Goal: Task Accomplishment & Management: Use online tool/utility

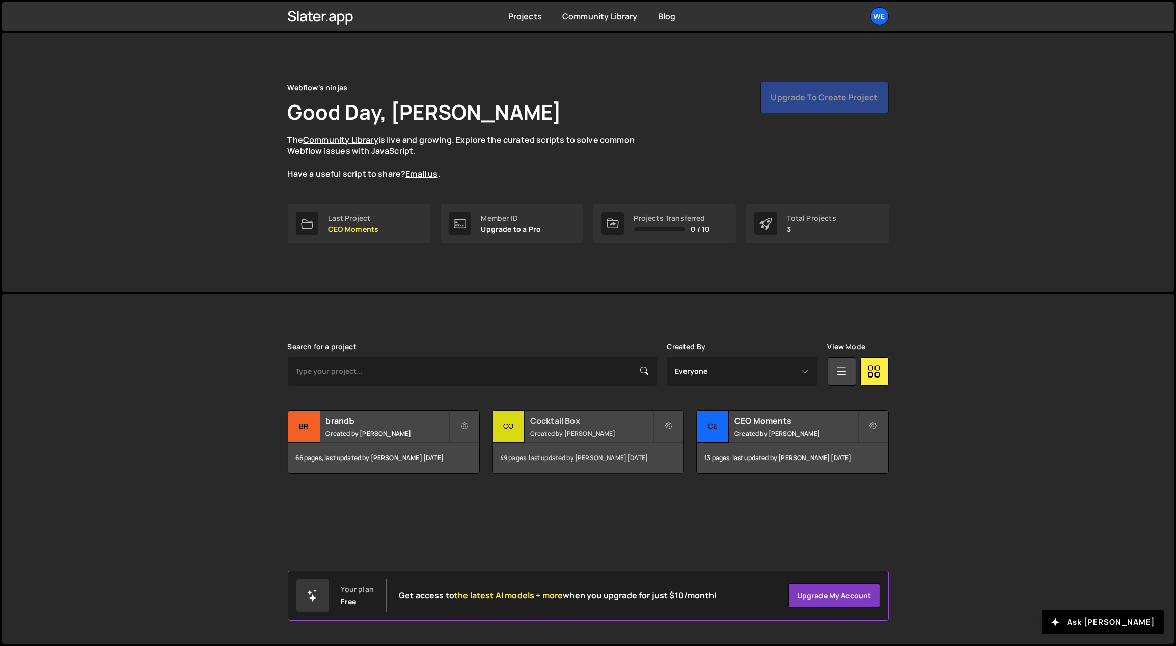
click at [575, 423] on h2 "Cocktail Box" at bounding box center [591, 420] width 123 height 11
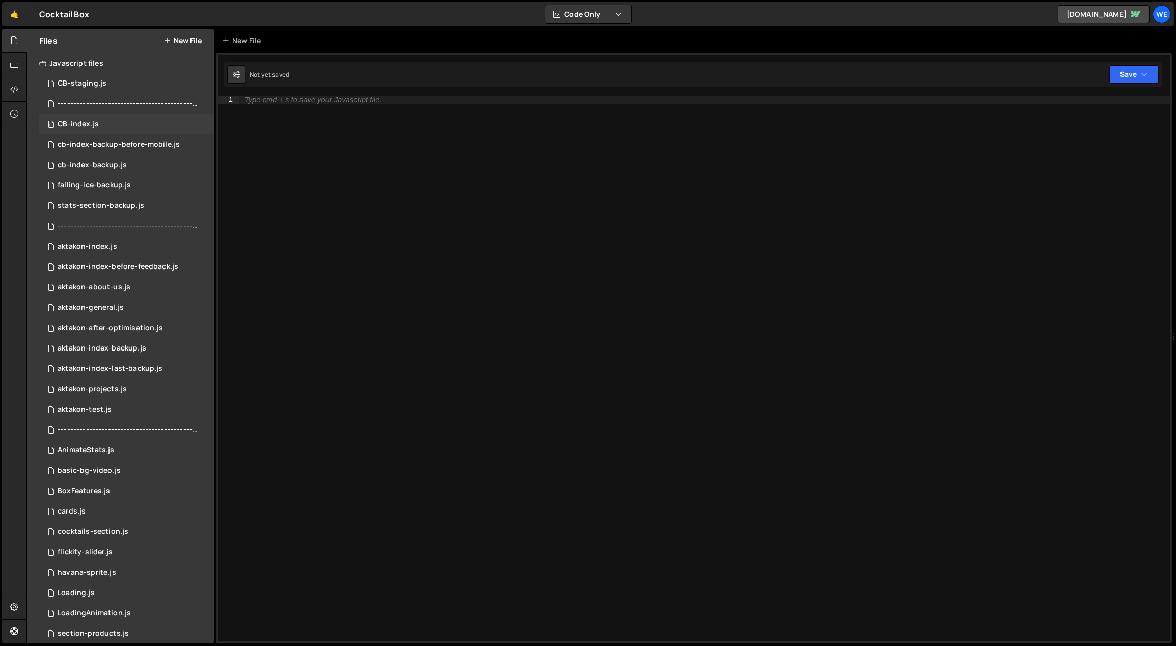
click at [89, 120] on div "CB-index.js" at bounding box center [78, 124] width 41 height 9
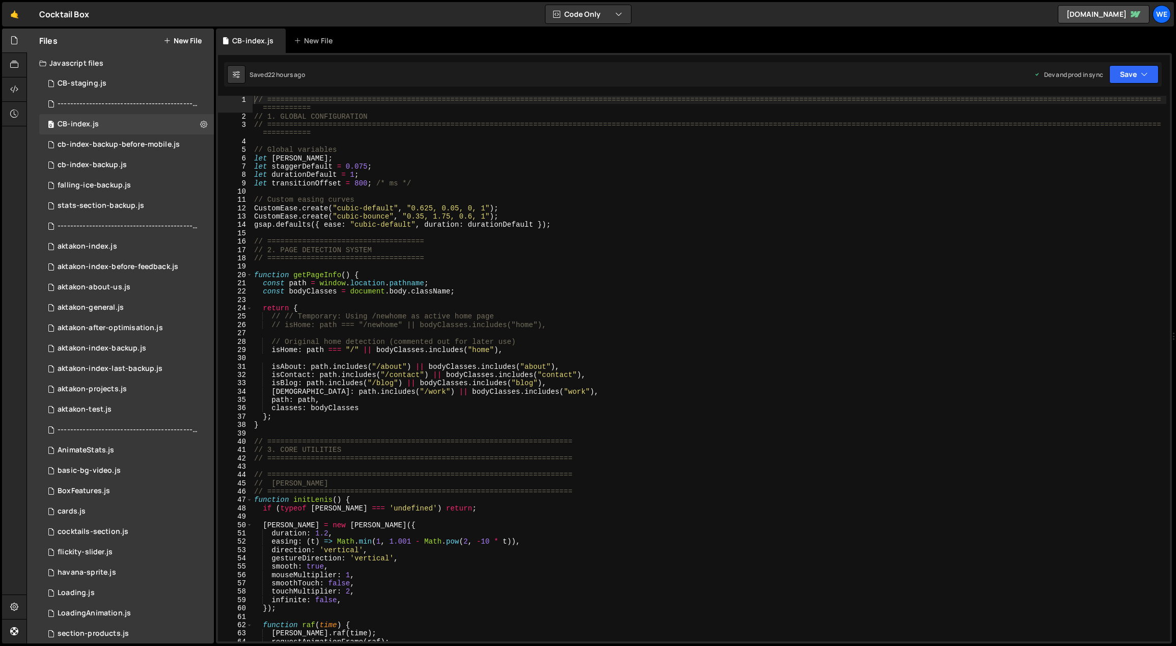
click at [542, 213] on div "// ============================================================================…" at bounding box center [709, 381] width 915 height 571
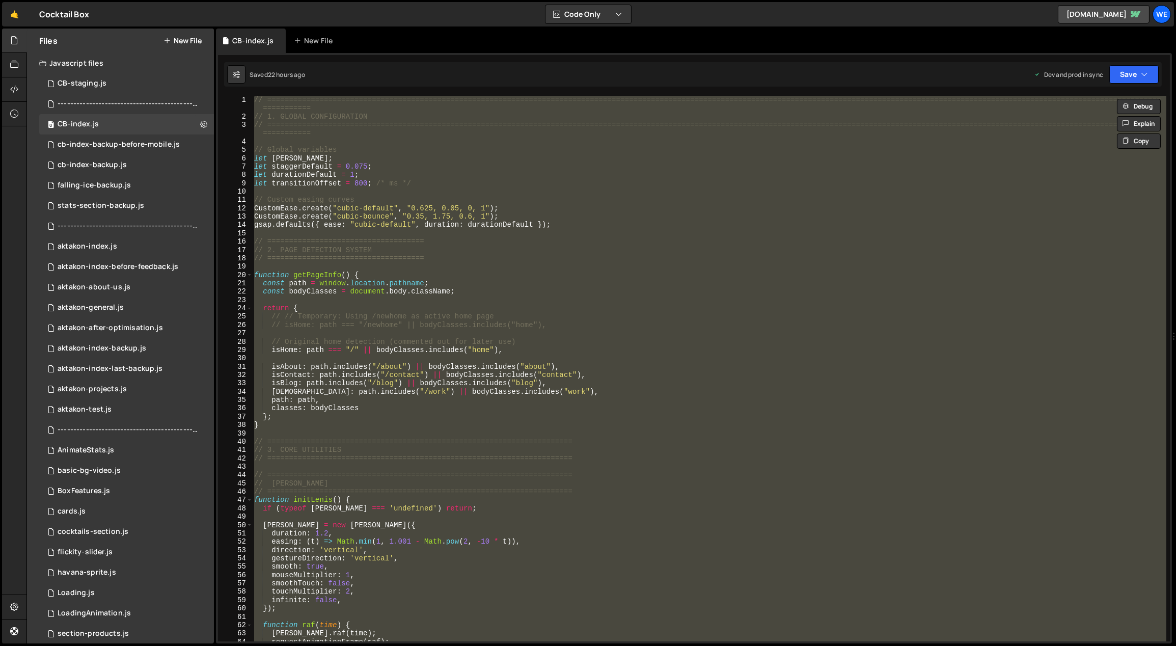
click at [499, 342] on div "// ============================================================================…" at bounding box center [709, 369] width 914 height 546
type textarea "// Original home detection (commented out for later use)"
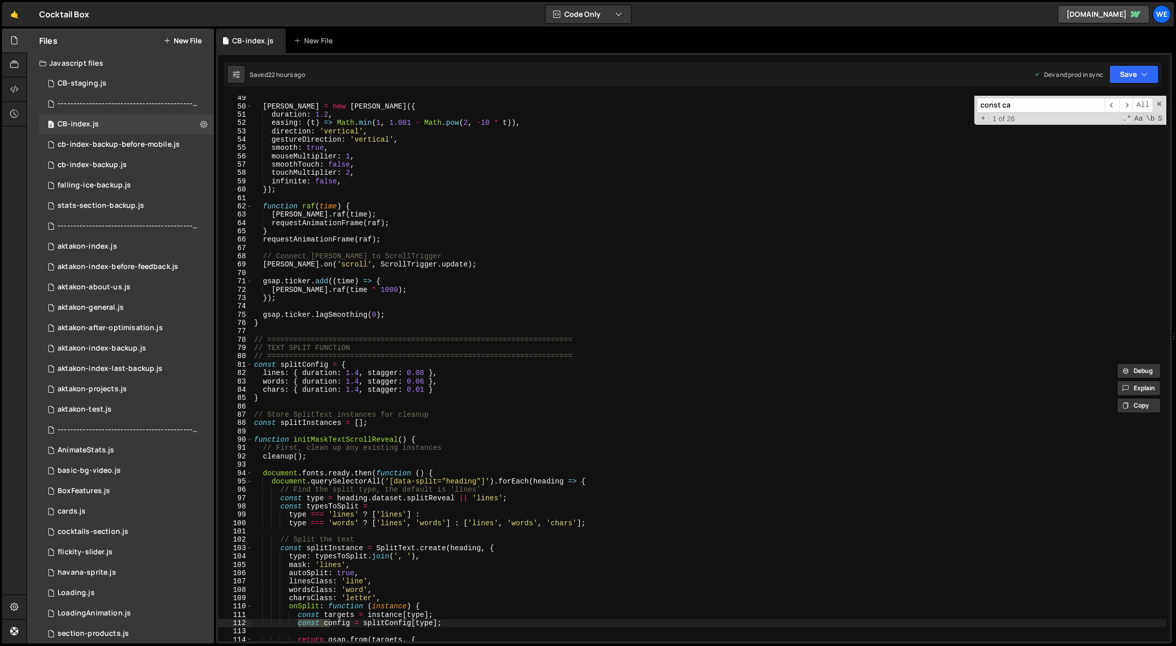
scroll to position [11041, 0]
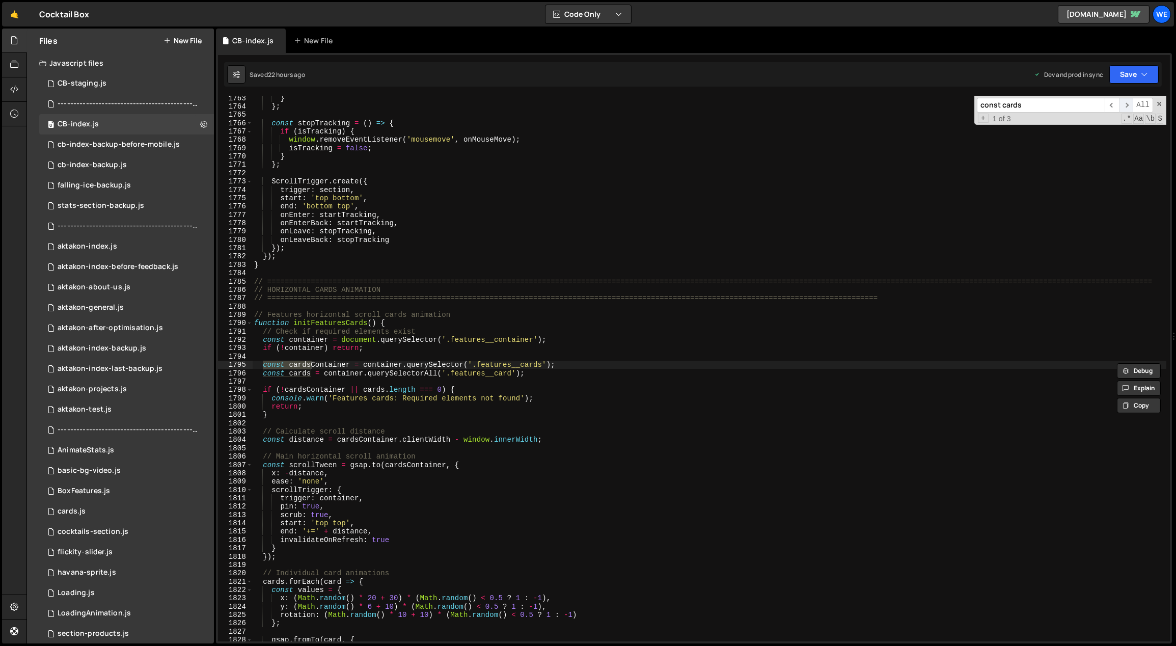
click at [1130, 102] on span "​" at bounding box center [1126, 105] width 14 height 15
click at [1114, 102] on span "​" at bounding box center [1112, 105] width 14 height 15
click at [1028, 106] on input "const cards" at bounding box center [1041, 105] width 128 height 15
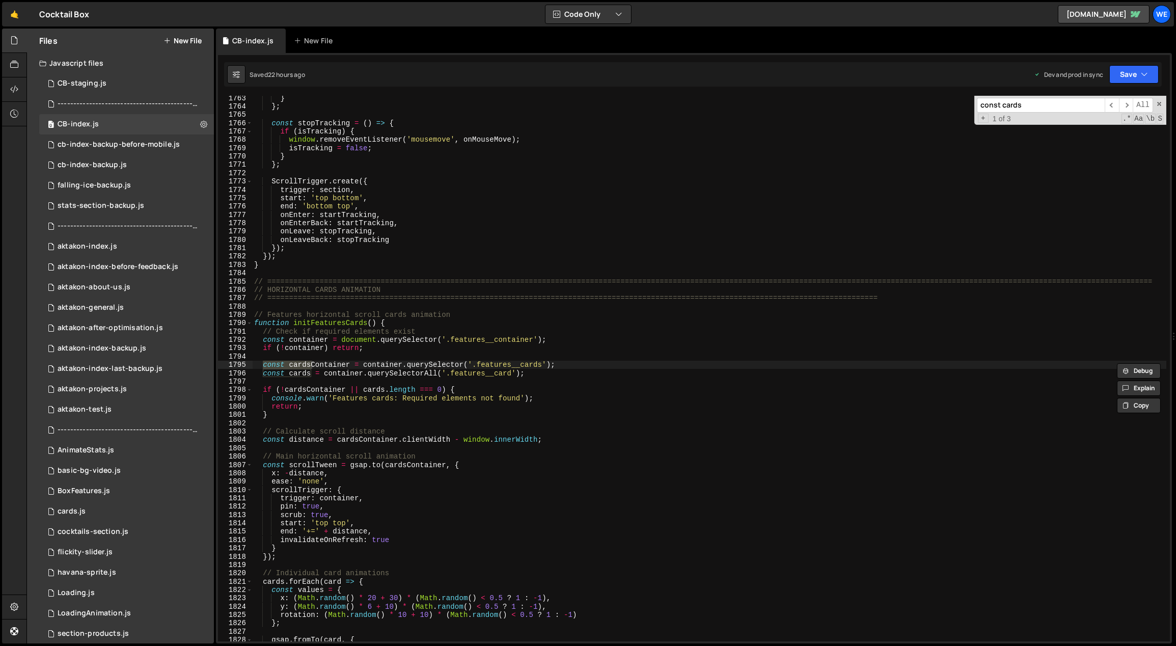
paste input "reate a SplitText instance to [GEOGRAPHIC_DATA] the text into lin"
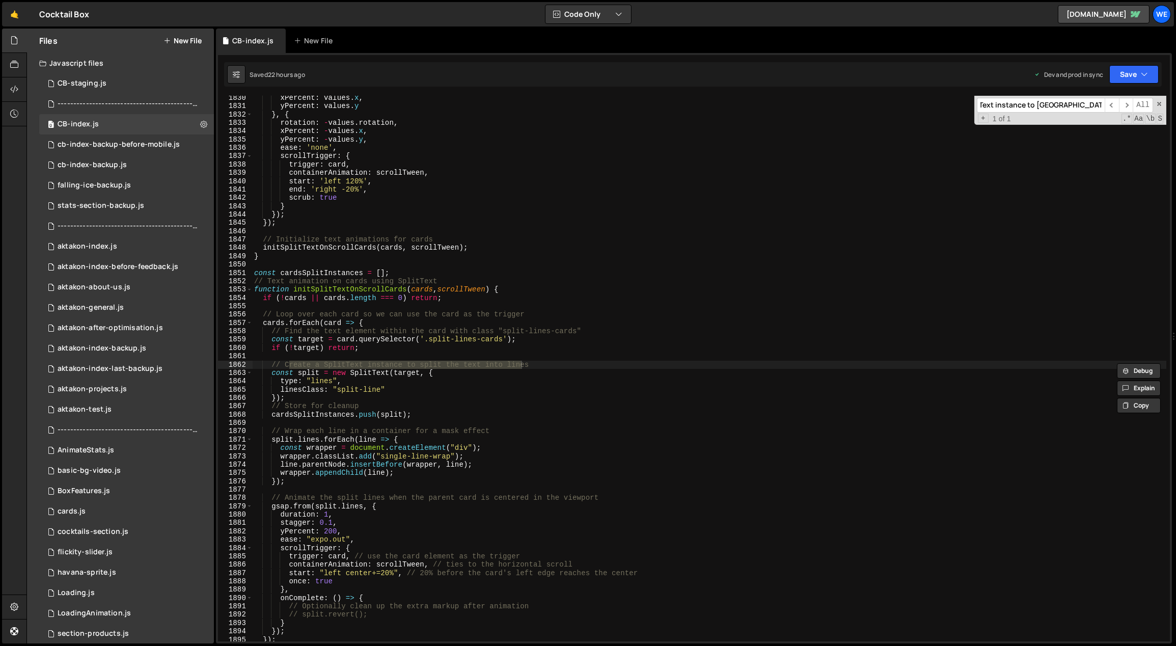
scroll to position [11460, 0]
type input "reate a SplitText instance to [GEOGRAPHIC_DATA] the text into lin"
click at [420, 404] on div "xPercent : values . x , yPercent : values . y } , { rotation : - values . rotat…" at bounding box center [709, 375] width 915 height 563
click at [352, 279] on div "xPercent : values . x , yPercent : values . y } , { rotation : - values . rotat…" at bounding box center [709, 375] width 915 height 563
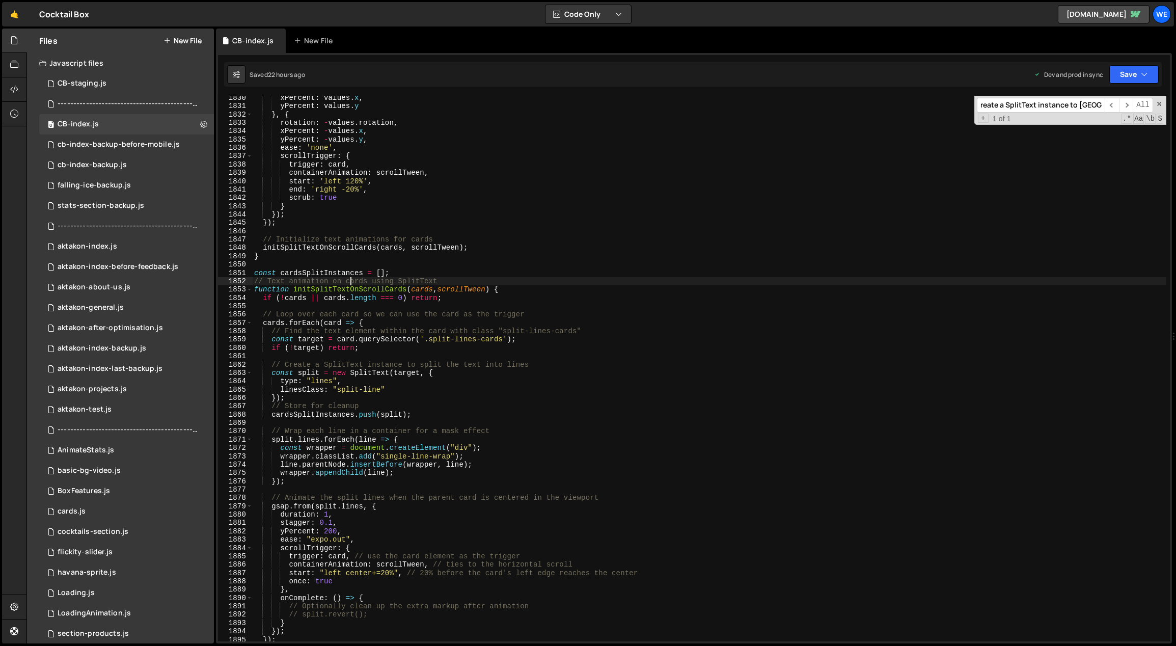
type textarea "// Text animation on cards using SplitText"
click at [363, 268] on div "xPercent : values . x , yPercent : values . y } , { rotation : - values . rotat…" at bounding box center [709, 375] width 915 height 563
click at [347, 275] on div "xPercent : values . x , yPercent : values . y } , { rotation : - values . rotat…" at bounding box center [709, 375] width 915 height 563
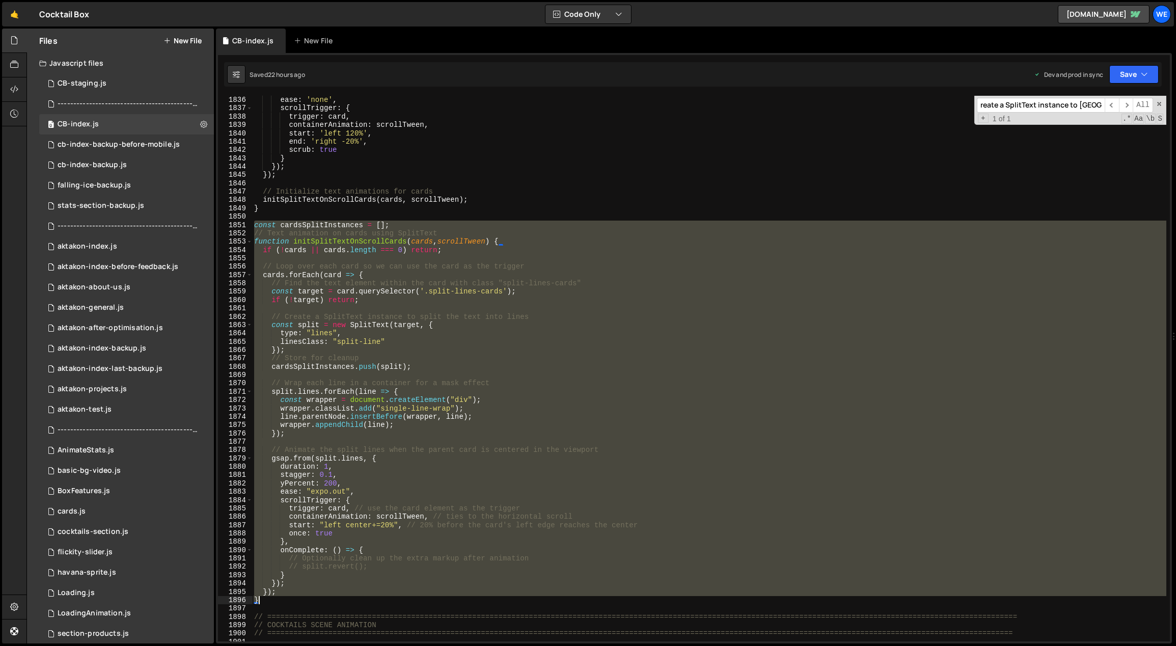
drag, startPoint x: 253, startPoint y: 224, endPoint x: 298, endPoint y: 598, distance: 377.1
click at [298, 599] on div "ease : 'none' , scrollTrigger : { trigger : card , containerAnimation : scrollT…" at bounding box center [709, 377] width 915 height 563
paste textarea
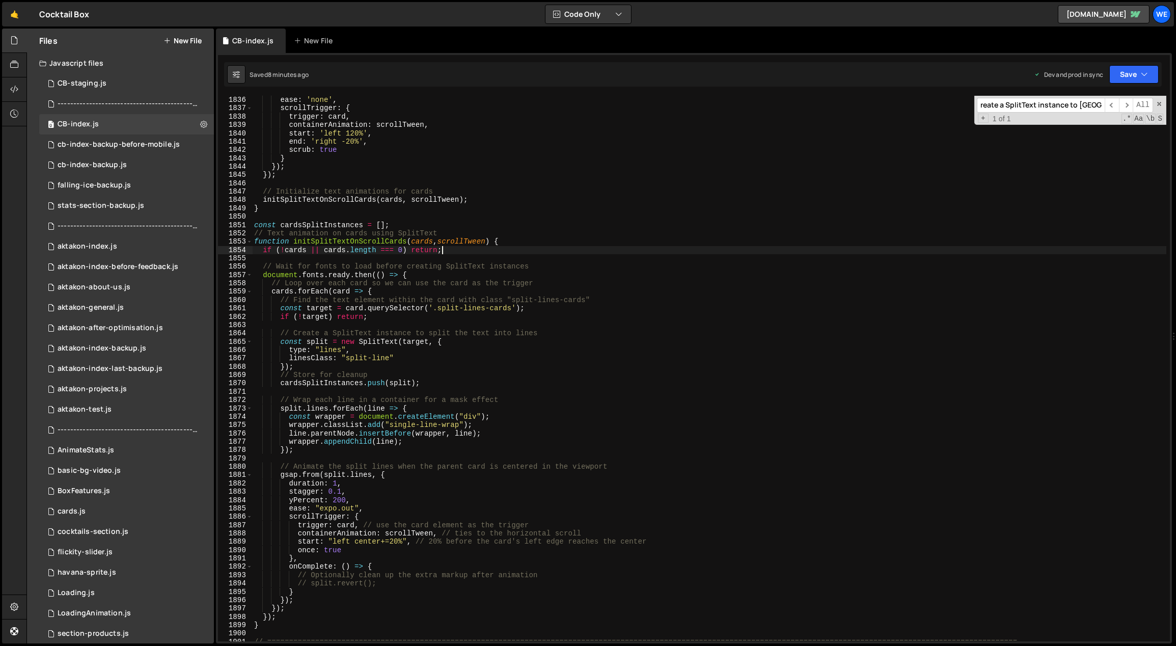
click at [685, 252] on div "ease : 'none' , scrollTrigger : { trigger : card , containerAnimation : scrollT…" at bounding box center [709, 377] width 915 height 563
click at [467, 201] on div "ease : 'none' , scrollTrigger : { trigger : card , containerAnimation : scrollT…" at bounding box center [709, 377] width 915 height 563
type textarea "initScript();"
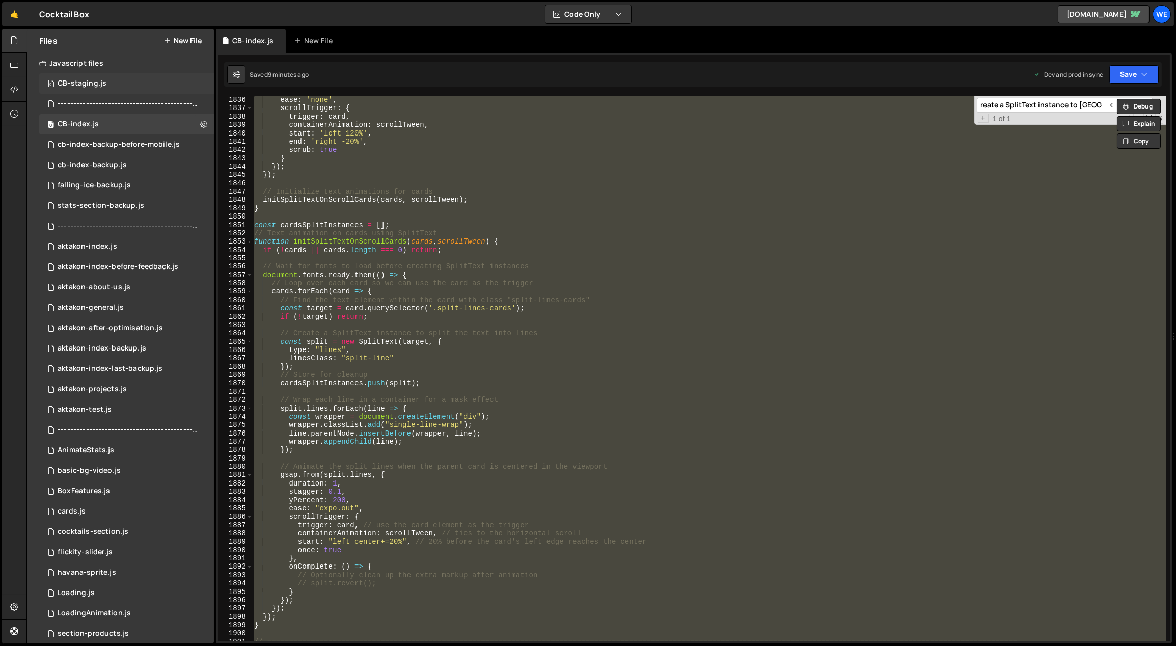
click at [105, 79] on div "CB-staging.js" at bounding box center [82, 83] width 49 height 9
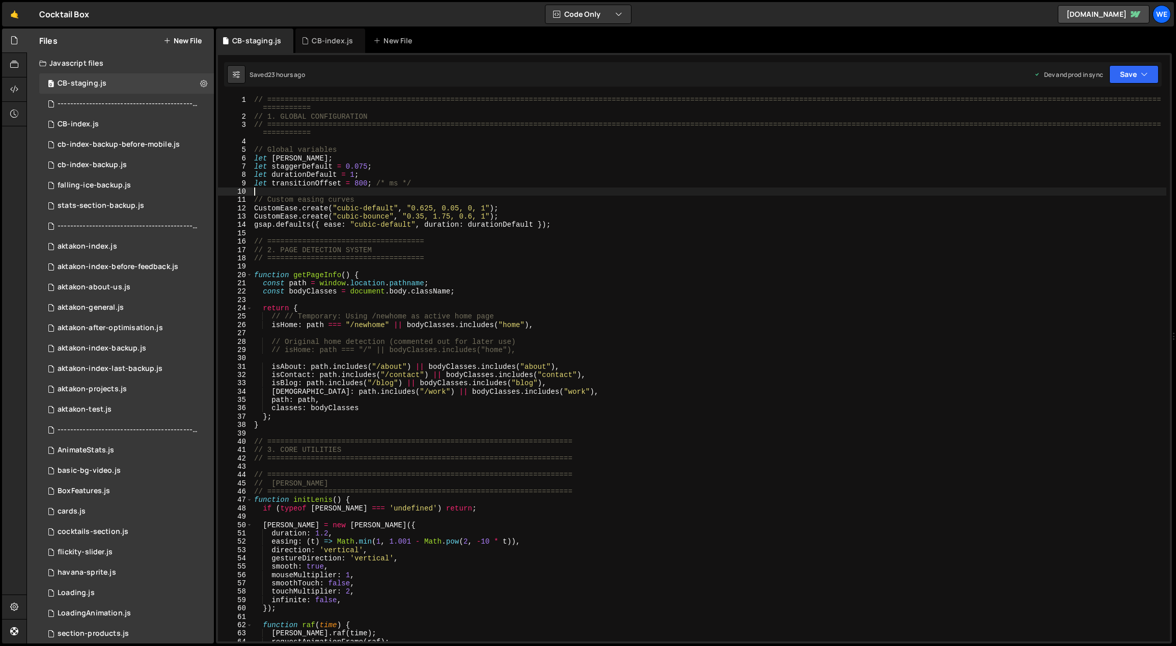
click at [538, 195] on div "// ============================================================================…" at bounding box center [709, 381] width 915 height 571
type textarea "initScript();"
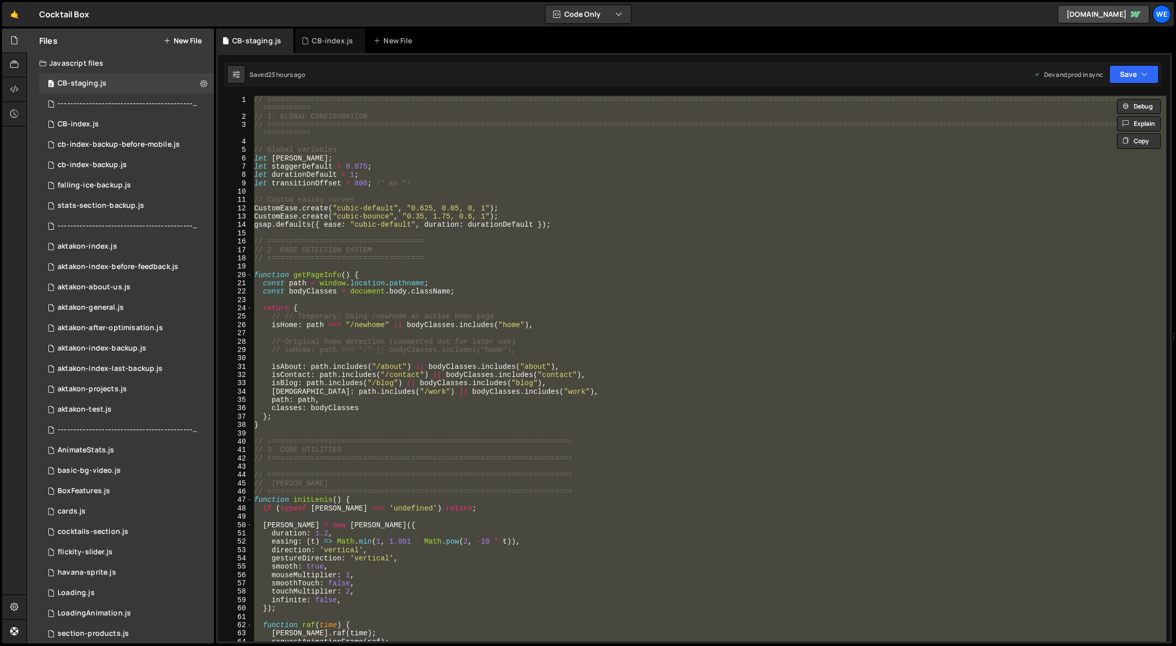
paste textarea
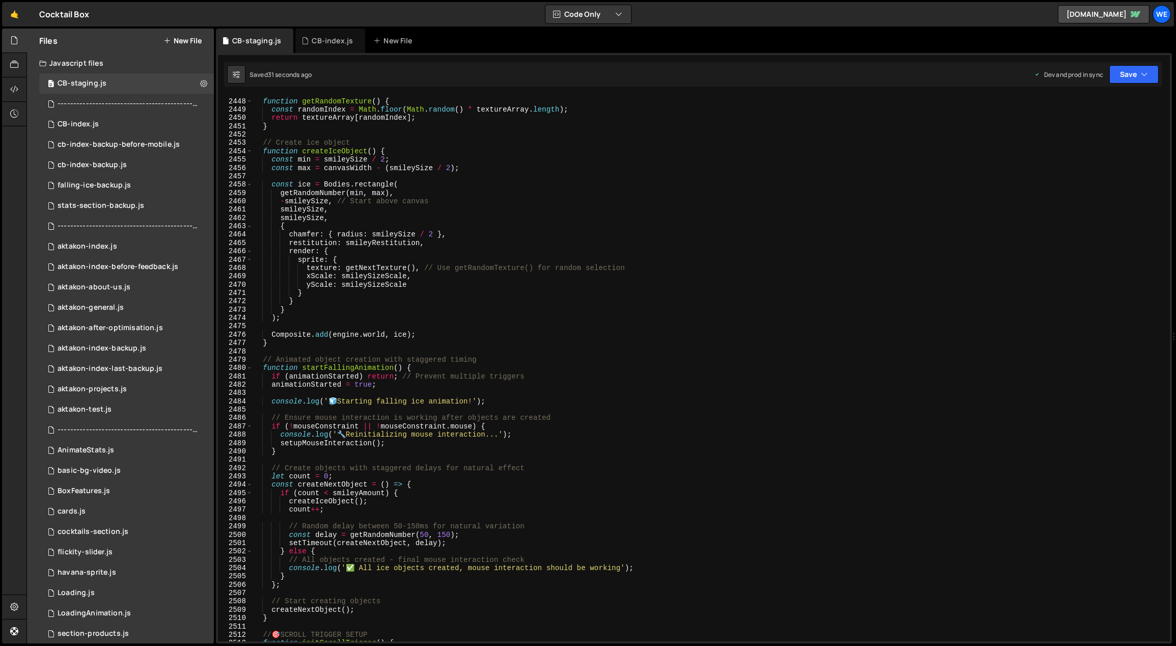
scroll to position [15032, 0]
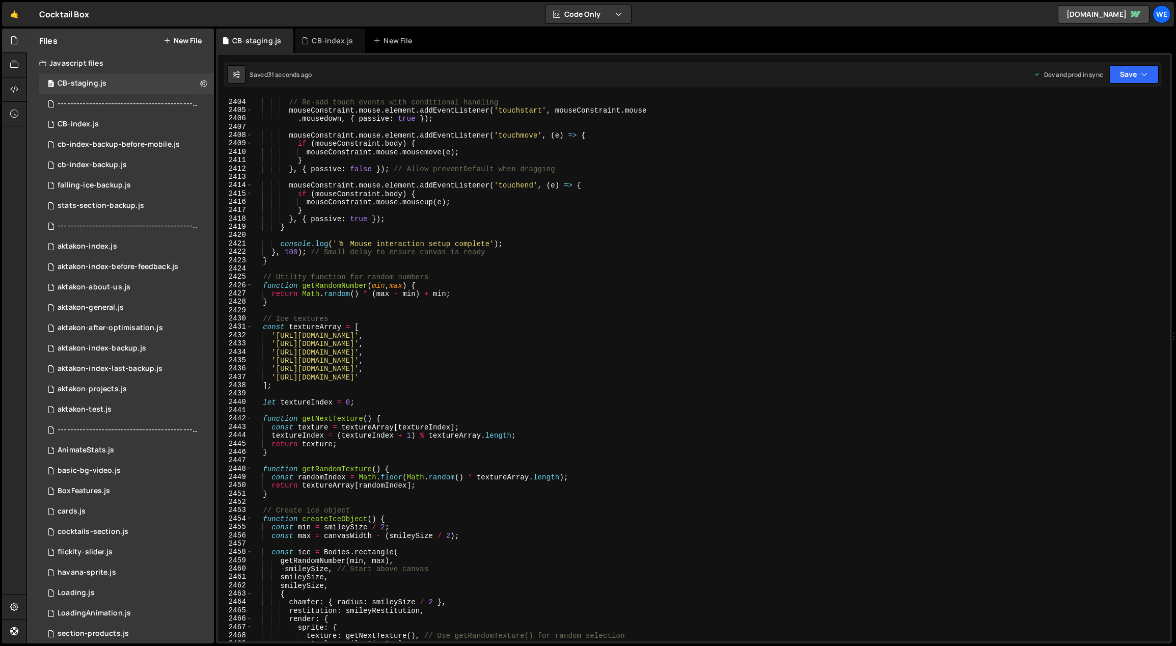
click at [494, 272] on div "// Re-add touch events with conditional handling mouseConstraint . mouse . elem…" at bounding box center [709, 371] width 915 height 563
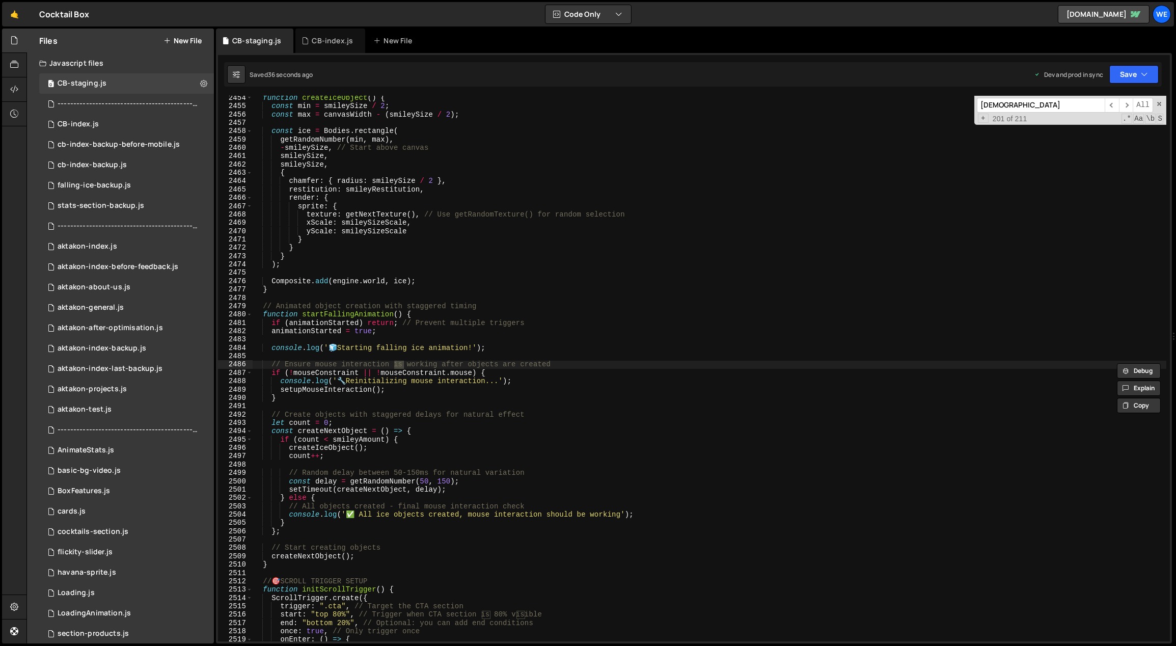
scroll to position [0, 0]
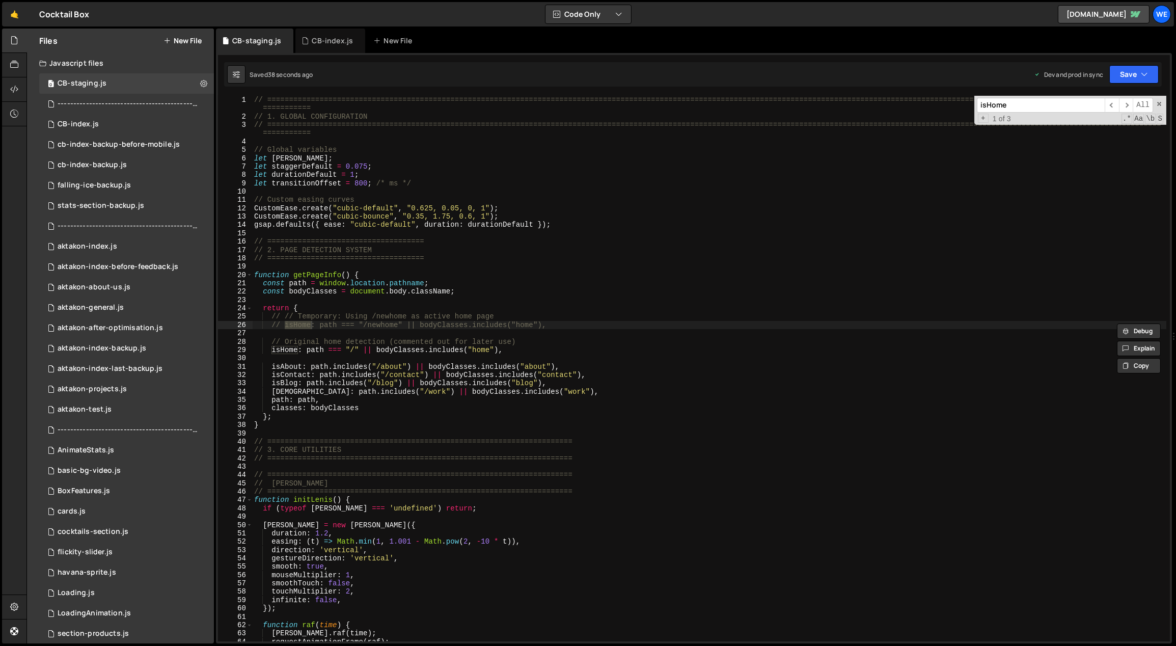
type input "isHome"
click at [580, 323] on div "// ============================================================================…" at bounding box center [709, 381] width 915 height 571
click at [549, 346] on div "// ============================================================================…" at bounding box center [709, 381] width 915 height 571
type textarea "// Original home detection (commented out for later use)"
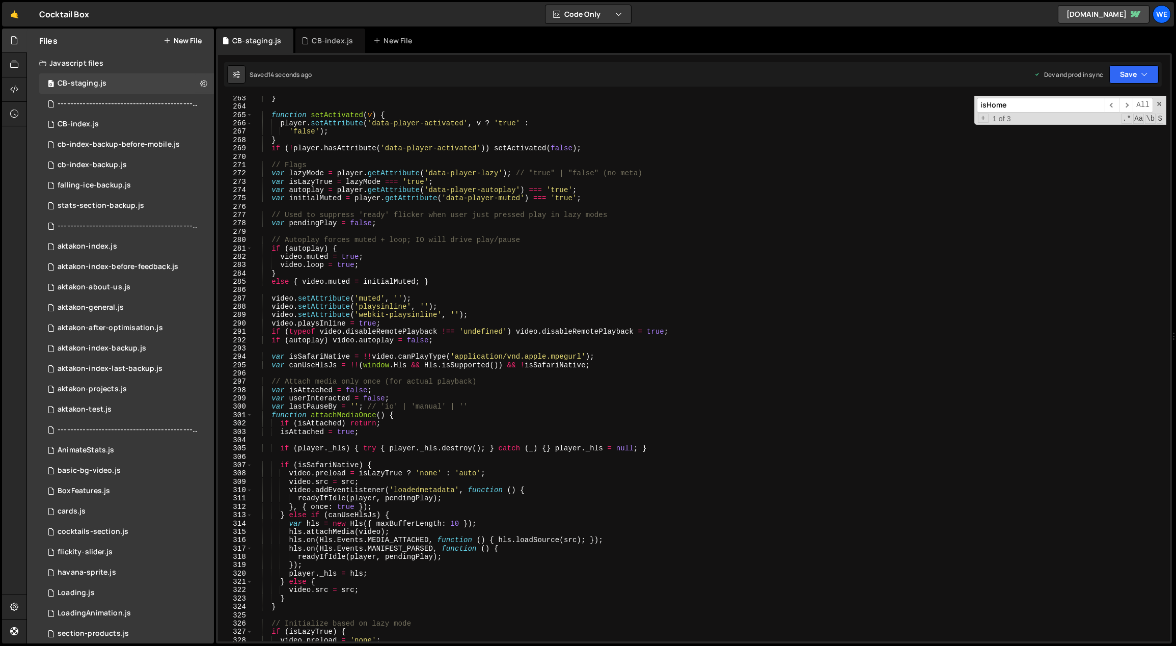
scroll to position [1717, 0]
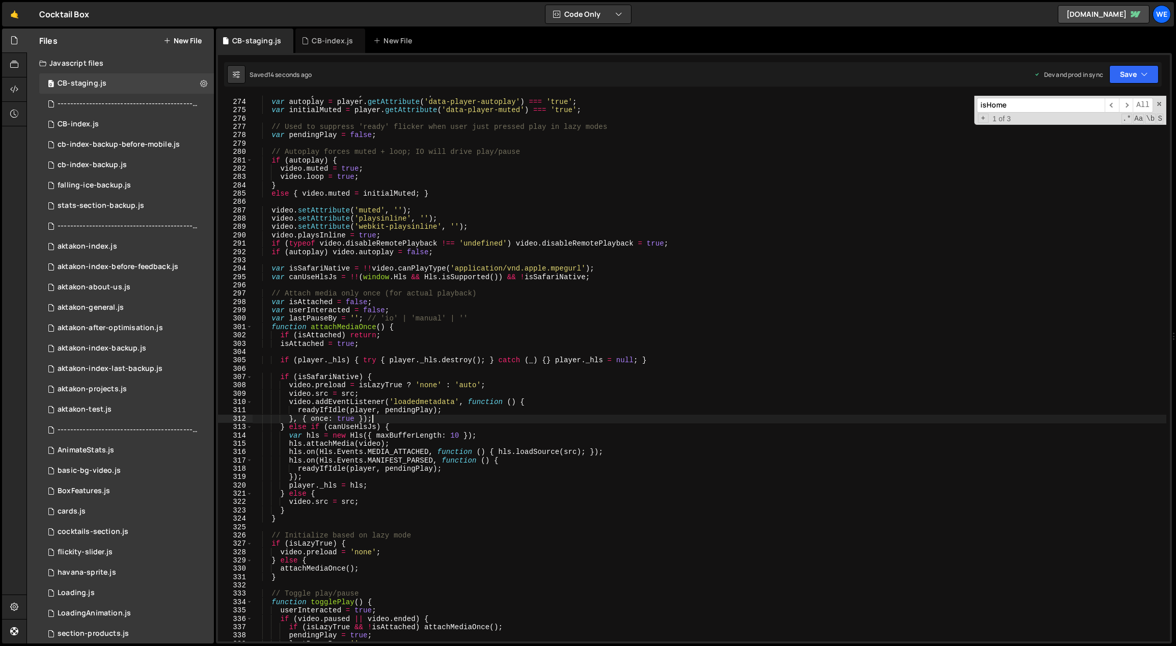
click at [430, 421] on div "var isLazyTrue = lazyMode === 'true' ; var autoplay = player . getAttribute ( '…" at bounding box center [709, 371] width 915 height 563
type textarea "}, { once: true });"
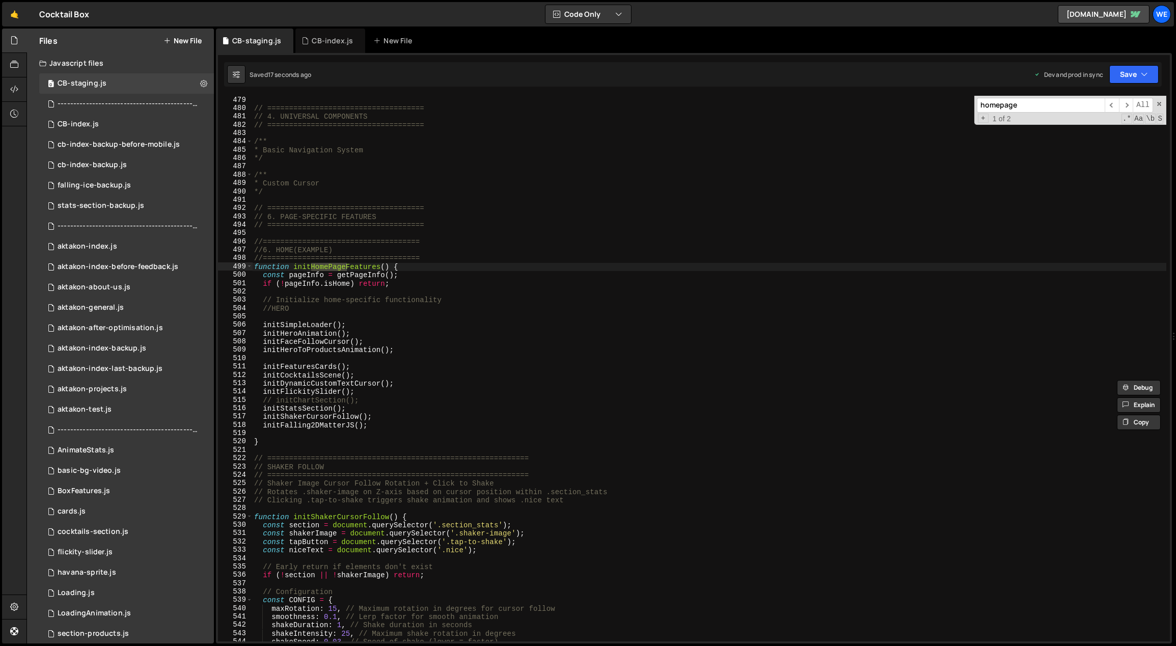
scroll to position [3051, 0]
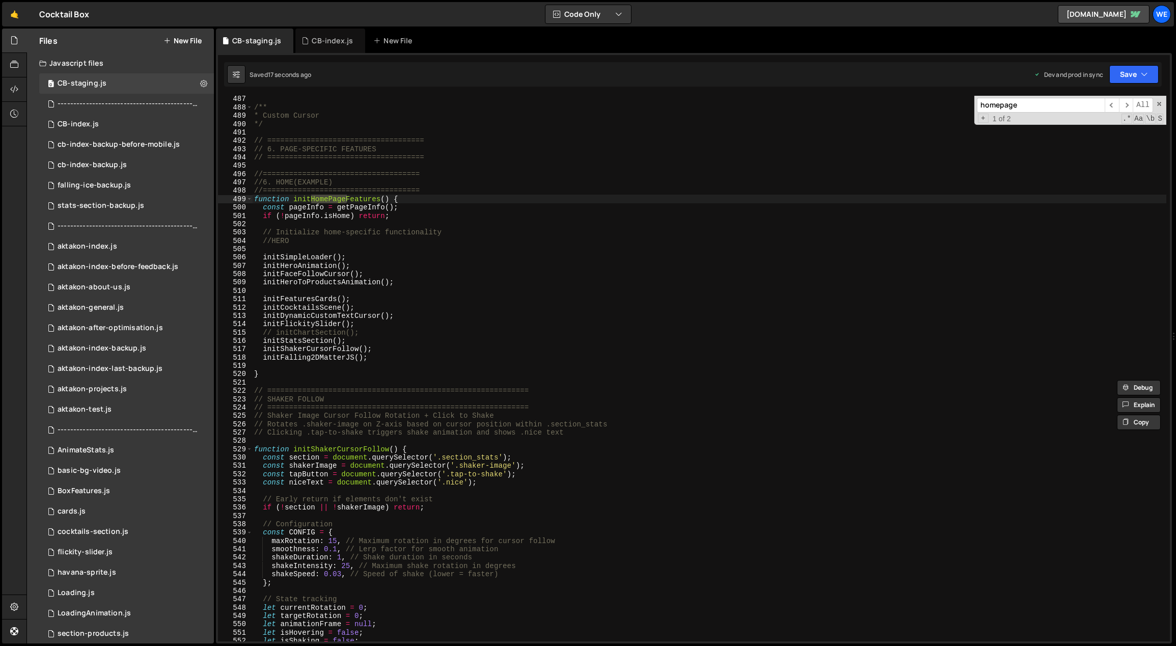
type input "homepage"
type textarea "// ============================================================"
click at [298, 411] on div "/** * Custom Cursor */ // ==================================== // 6. PAGE-SPECI…" at bounding box center [709, 376] width 915 height 563
click at [280, 382] on div "/** * Custom Cursor */ // ==================================== // 6. PAGE-SPECI…" at bounding box center [709, 376] width 915 height 563
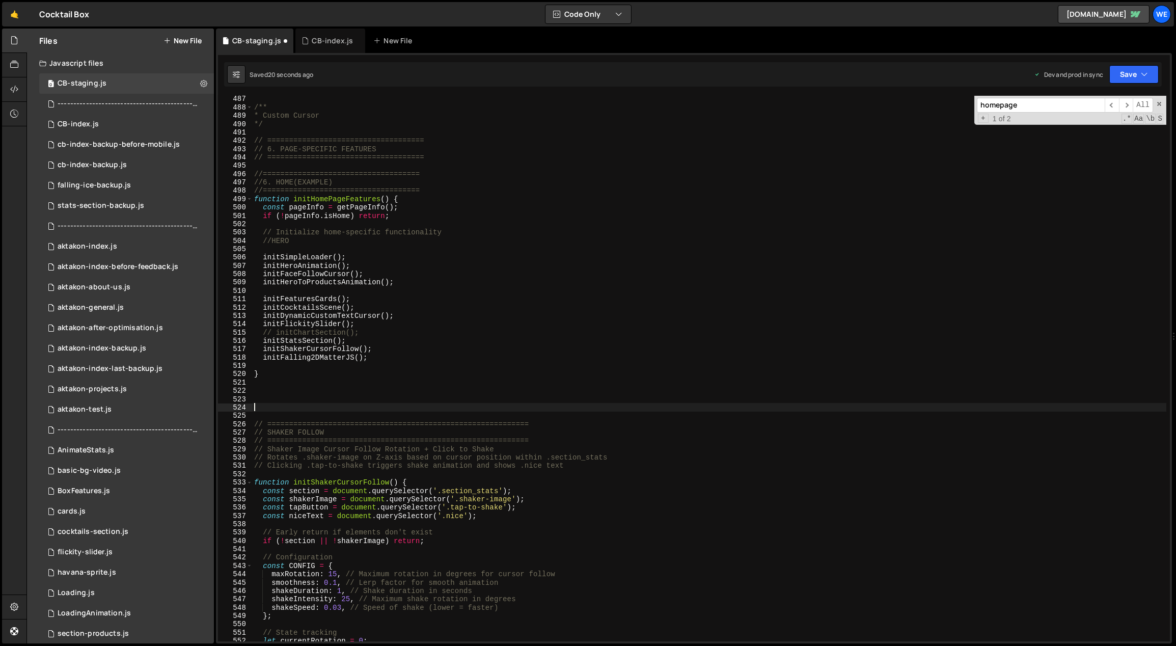
paste textarea "}"
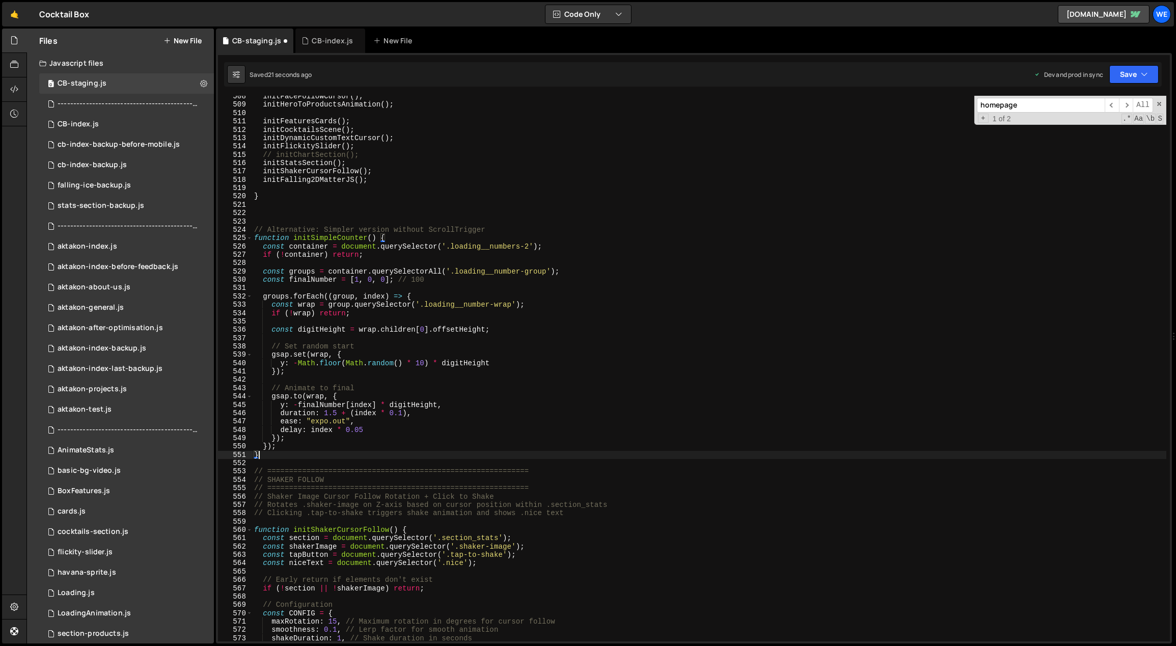
scroll to position [3148, 0]
drag, startPoint x: 529, startPoint y: 483, endPoint x: 253, endPoint y: 470, distance: 275.9
click at [240, 470] on div "} 508 509 510 511 512 513 514 515 516 517 518 519 520 521 522 523 524 525 526 5…" at bounding box center [694, 369] width 952 height 546
type textarea "// ============================================================ // SHAKER FOLLOW"
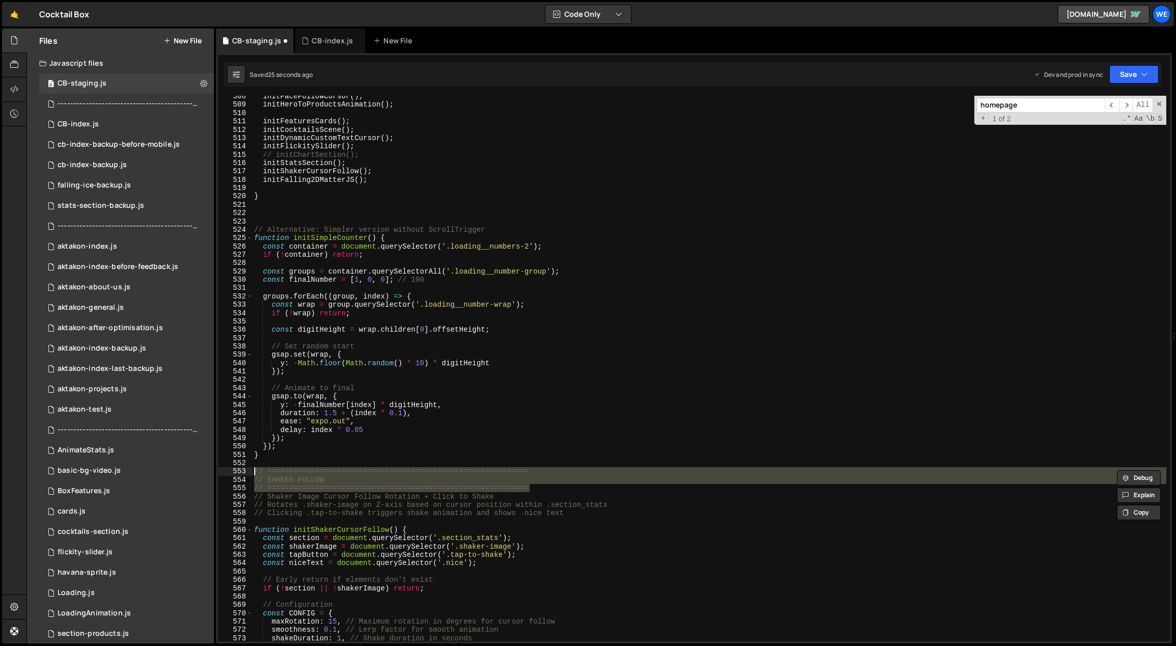
drag, startPoint x: 453, startPoint y: 475, endPoint x: 254, endPoint y: 469, distance: 199.8
click at [254, 469] on div "initFaceFollowCursor ( ) ; initHeroToProductsAnimation ( ) ; initFeaturesCards …" at bounding box center [709, 373] width 915 height 563
click at [262, 215] on div "initFaceFollowCursor ( ) ; initHeroToProductsAnimation ( ) ; initFeaturesCards …" at bounding box center [709, 373] width 915 height 563
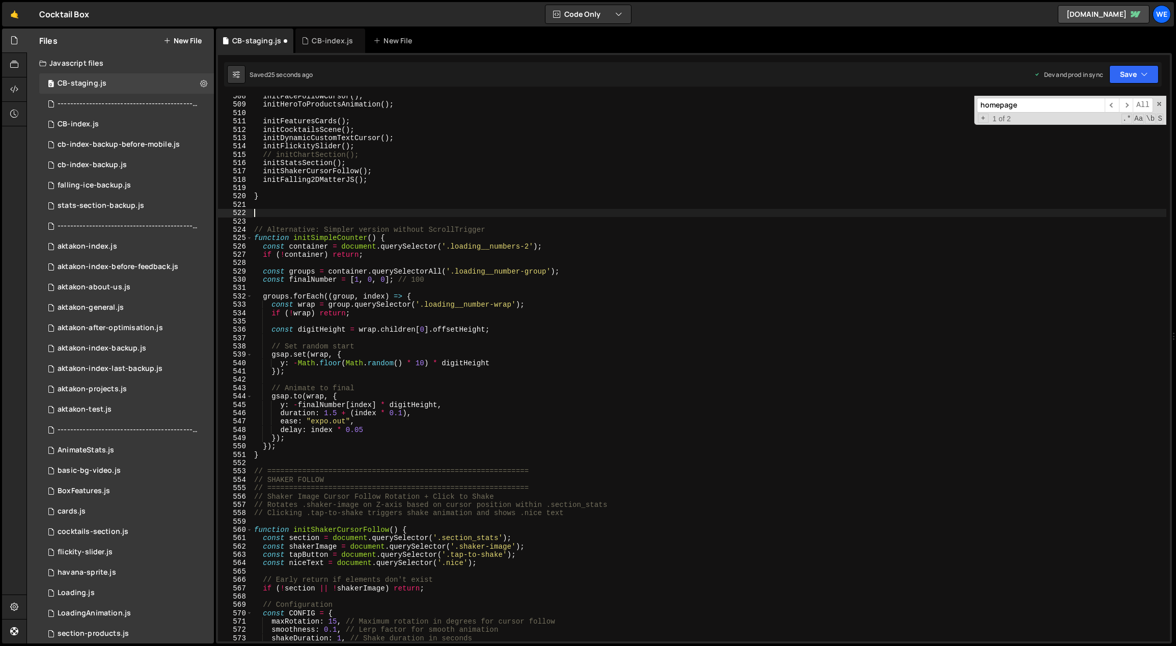
paste textarea "// ============================================================"
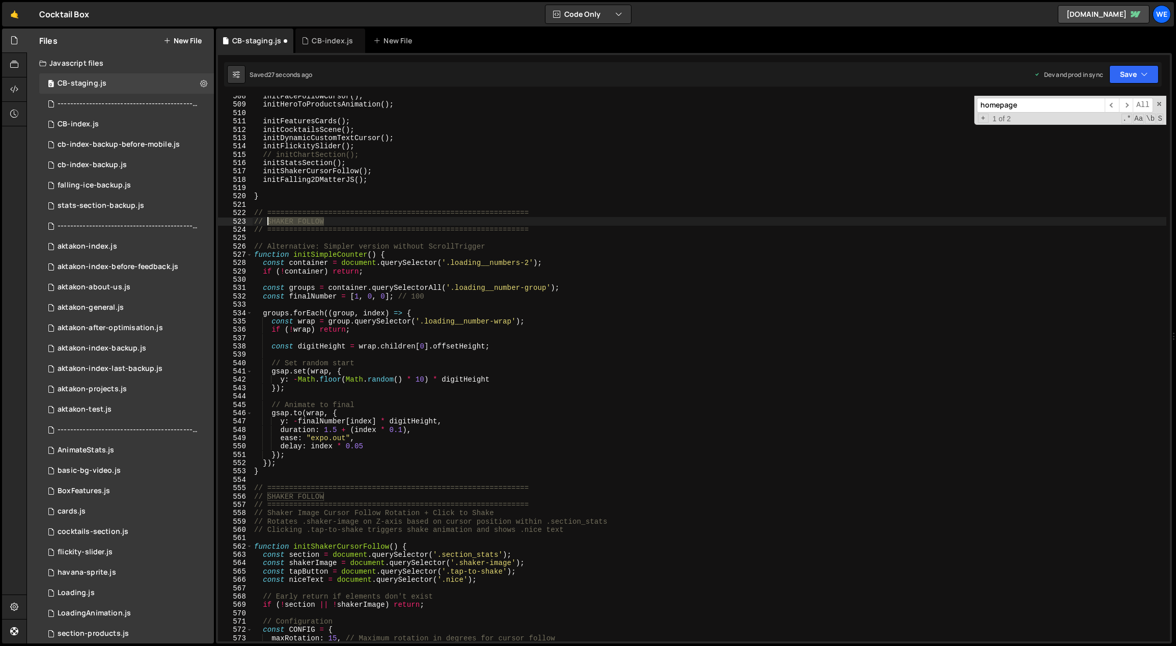
drag, startPoint x: 333, startPoint y: 220, endPoint x: 277, endPoint y: 220, distance: 55.5
click at [268, 220] on div "initFaceFollowCursor ( ) ; initHeroToProductsAnimation ( ) ; initFeaturesCards …" at bounding box center [709, 373] width 915 height 563
click at [794, 216] on div "initFaceFollowCursor ( ) ; initHeroToProductsAnimation ( ) ; initFeaturesCards …" at bounding box center [709, 373] width 915 height 563
click at [618, 402] on div "initFaceFollowCursor ( ) ; initHeroToProductsAnimation ( ) ; initFeaturesCards …" at bounding box center [709, 373] width 915 height 563
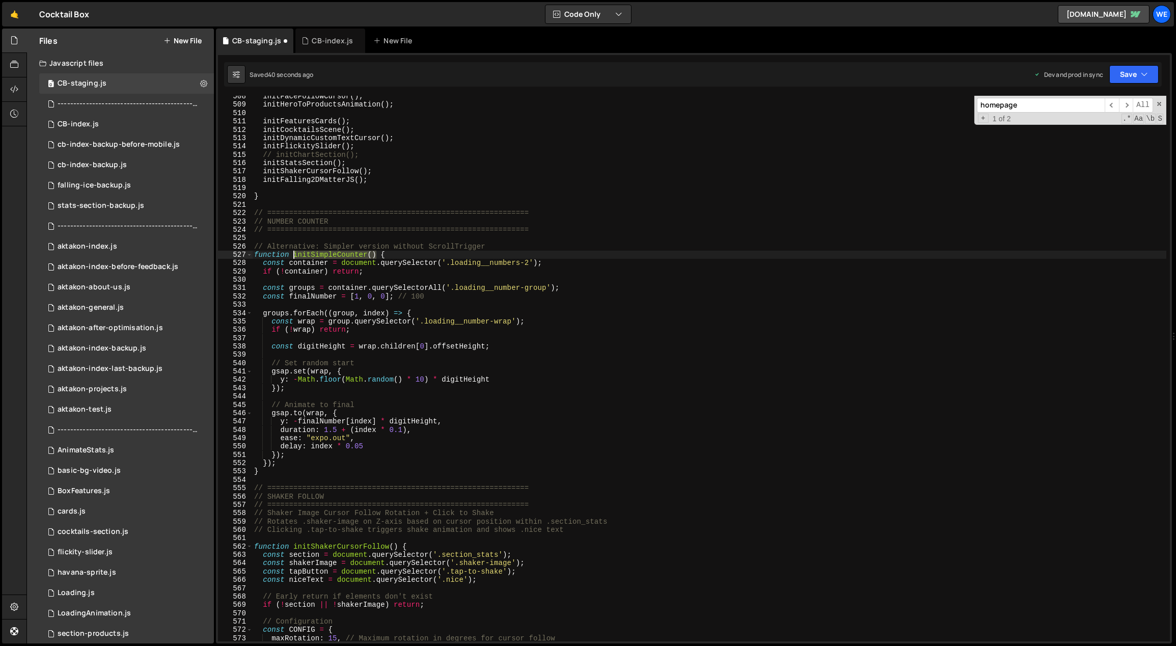
drag, startPoint x: 375, startPoint y: 254, endPoint x: 294, endPoint y: 256, distance: 81.0
click at [294, 256] on div "initFaceFollowCursor ( ) ; initHeroToProductsAnimation ( ) ; initFeaturesCards …" at bounding box center [709, 373] width 915 height 563
click at [521, 318] on div "initFaceFollowCursor ( ) ; initHeroToProductsAnimation ( ) ; initFeaturesCards …" at bounding box center [709, 373] width 915 height 563
type textarea "const wrap = group.querySelector('.loading__number-wrap');"
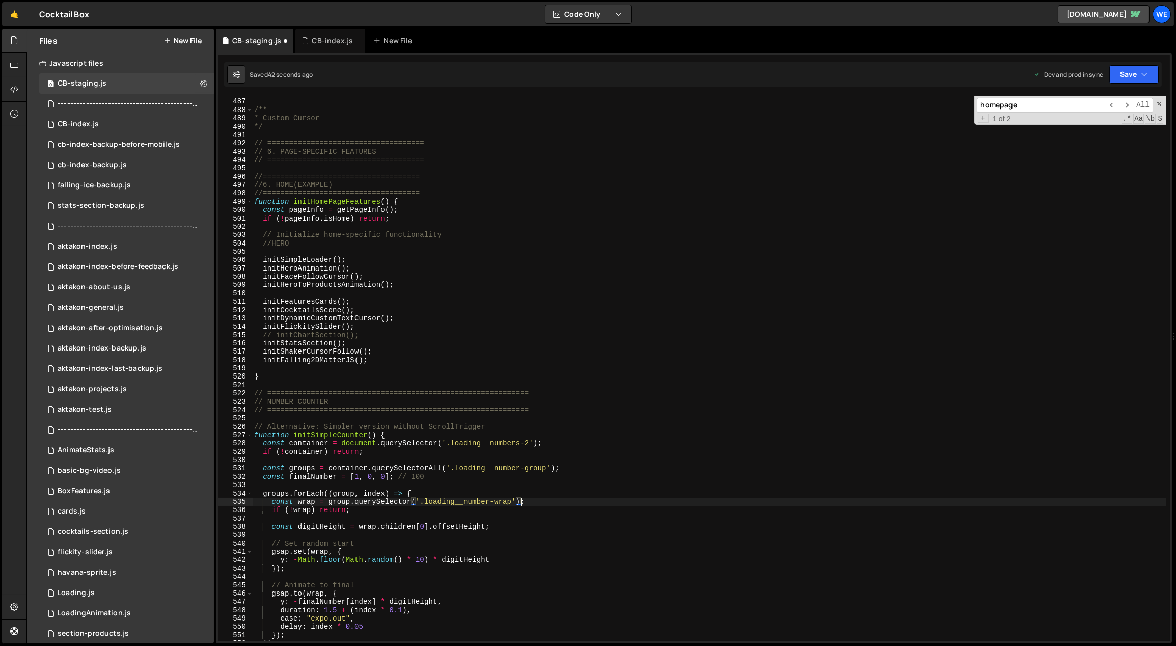
scroll to position [3012, 0]
click at [375, 296] on div "*/ /** * Custom Cursor */ // ==================================== // 6. PAGE-SP…" at bounding box center [709, 370] width 915 height 563
click at [374, 303] on div "*/ /** * Custom Cursor */ // ==================================== // 6. PAGE-SP…" at bounding box center [709, 370] width 915 height 563
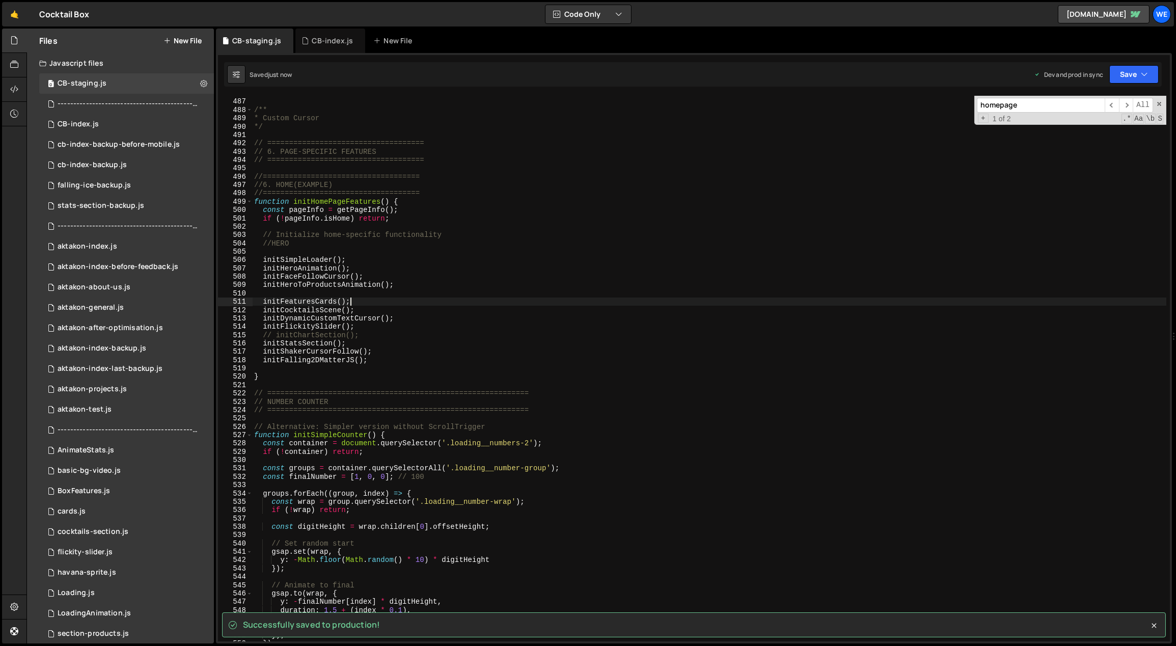
click at [373, 341] on div "*/ /** * Custom Cursor */ // ==================================== // 6. PAGE-SP…" at bounding box center [709, 370] width 915 height 563
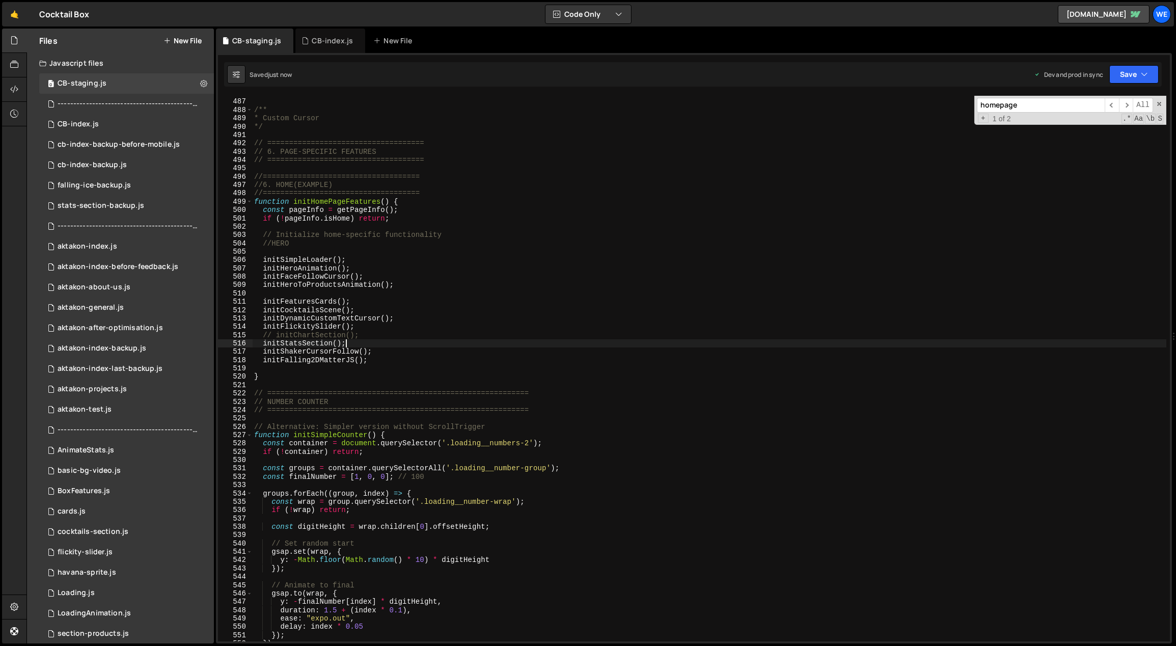
type textarea "// initChartSection();"
paste textarea "initSimpleCounter()"
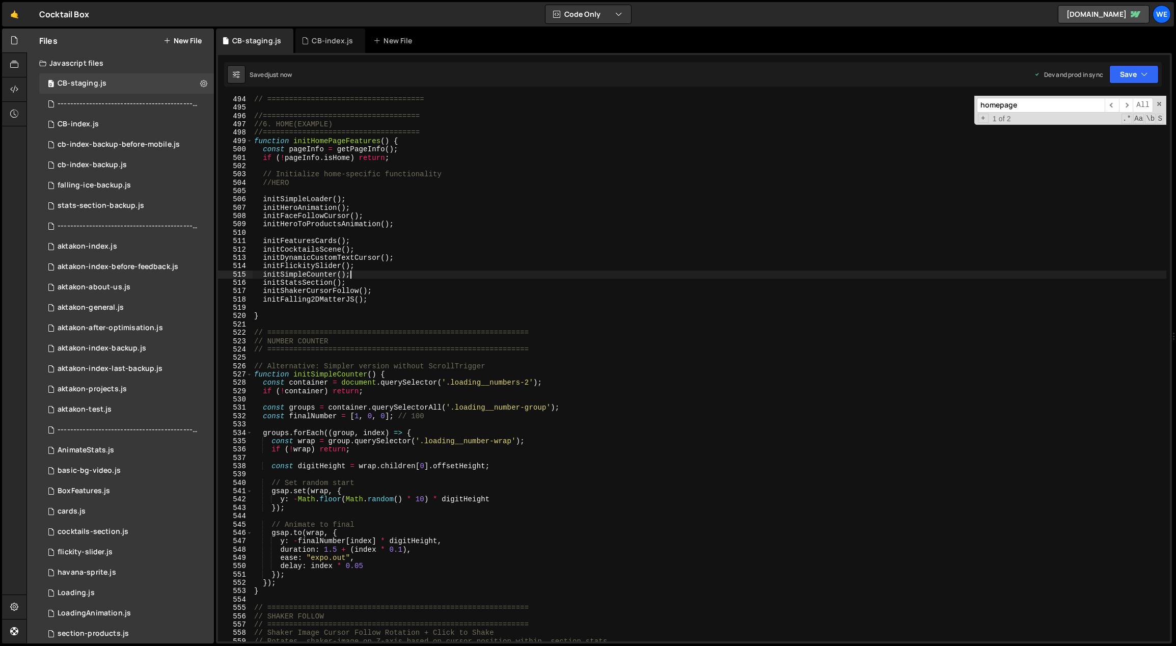
scroll to position [3131, 0]
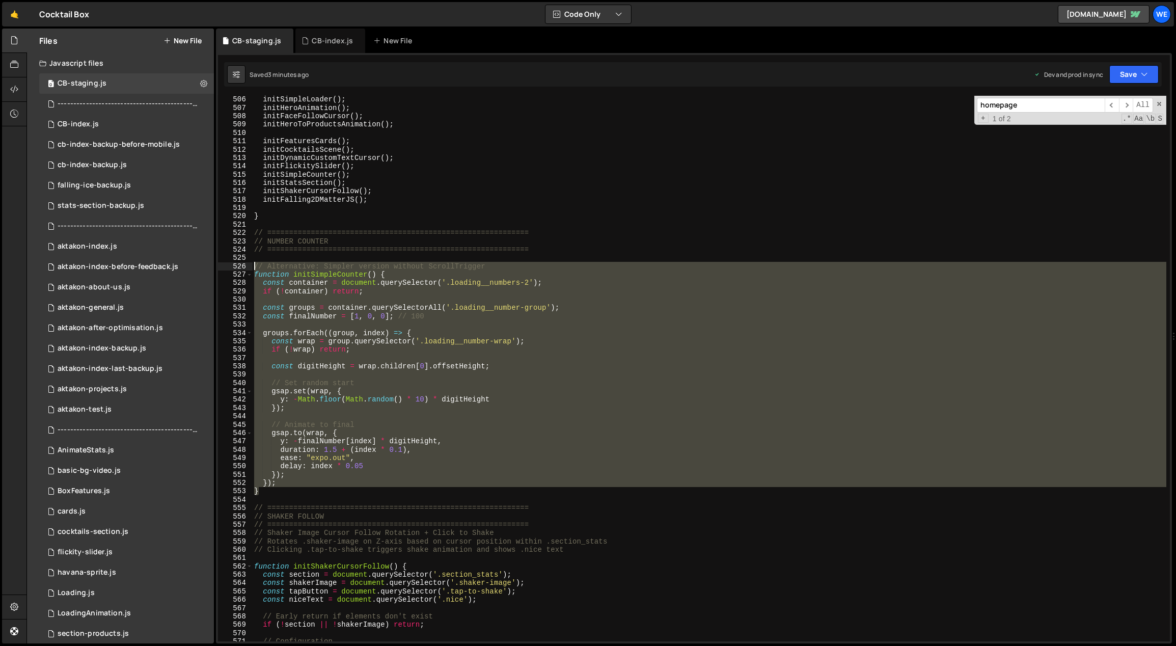
drag, startPoint x: 268, startPoint y: 492, endPoint x: 243, endPoint y: 269, distance: 224.0
click at [243, 269] on div "initSimpleCounter(); 506 507 508 509 510 511 512 513 514 515 516 517 518 519 52…" at bounding box center [694, 369] width 952 height 546
paste textarea "initExplosiveCounter();"
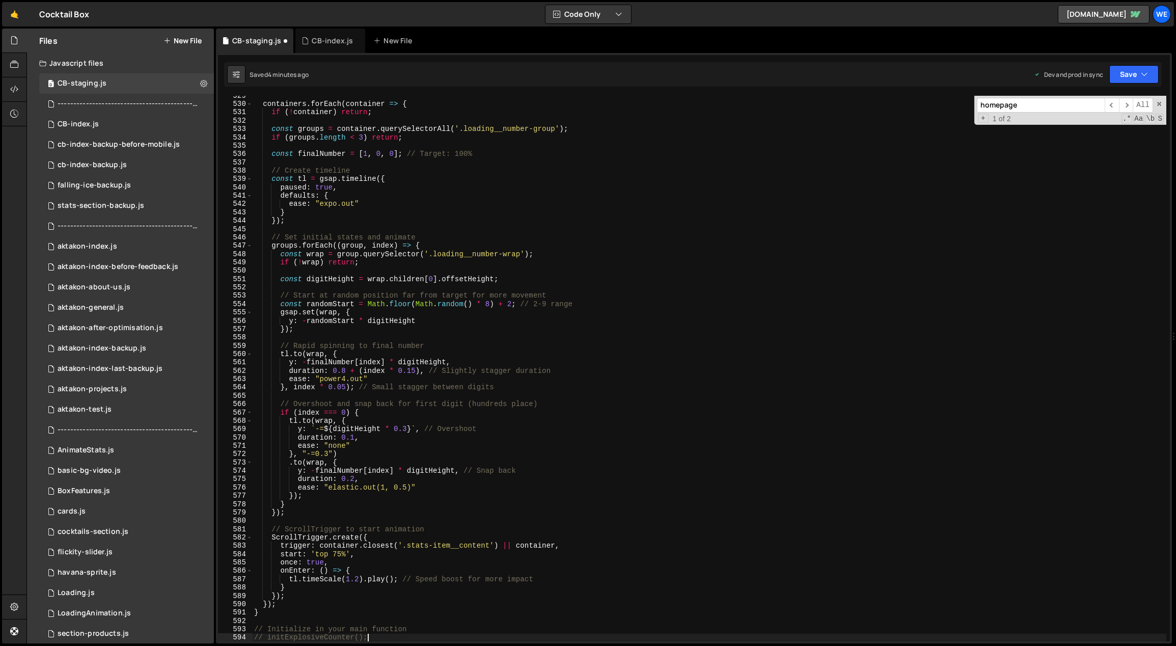
scroll to position [3090, 0]
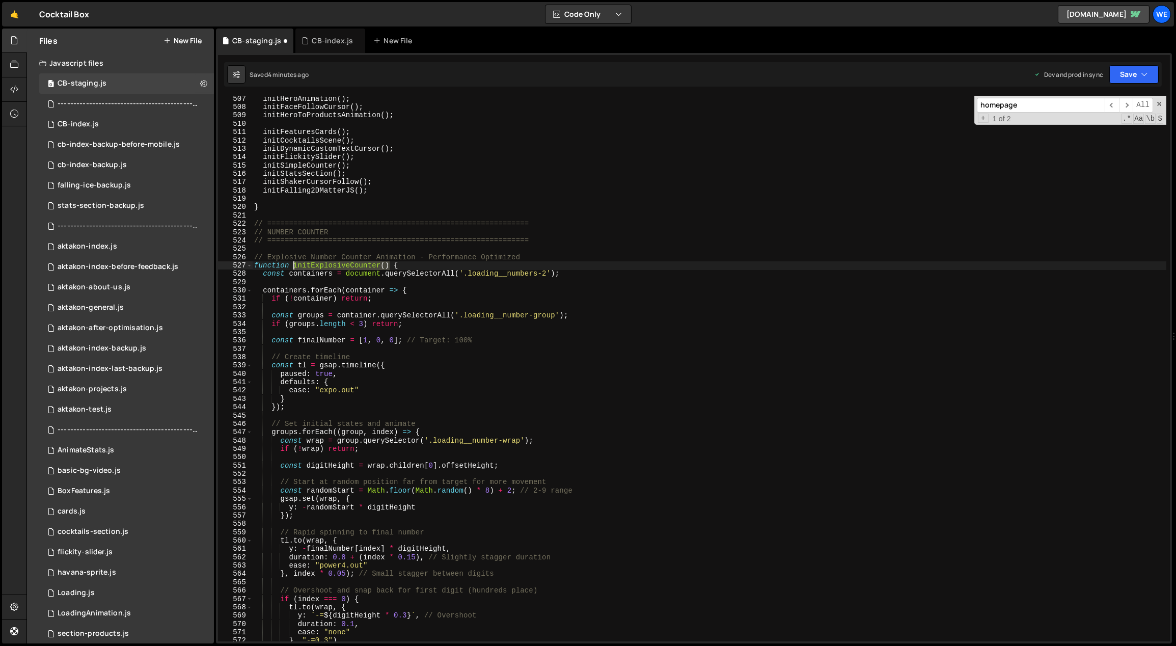
drag, startPoint x: 374, startPoint y: 265, endPoint x: 293, endPoint y: 264, distance: 81.5
click at [293, 263] on div "initHeroAnimation ( ) ; initFaceFollowCursor ( ) ; initHeroToProductsAnimation …" at bounding box center [709, 376] width 915 height 563
click at [361, 167] on div "initHeroAnimation ( ) ; initFaceFollowCursor ( ) ; initHeroToProductsAnimation …" at bounding box center [709, 376] width 915 height 563
type textarea "initSimpleCounter();"
paste textarea "initExplosiveCounter()"
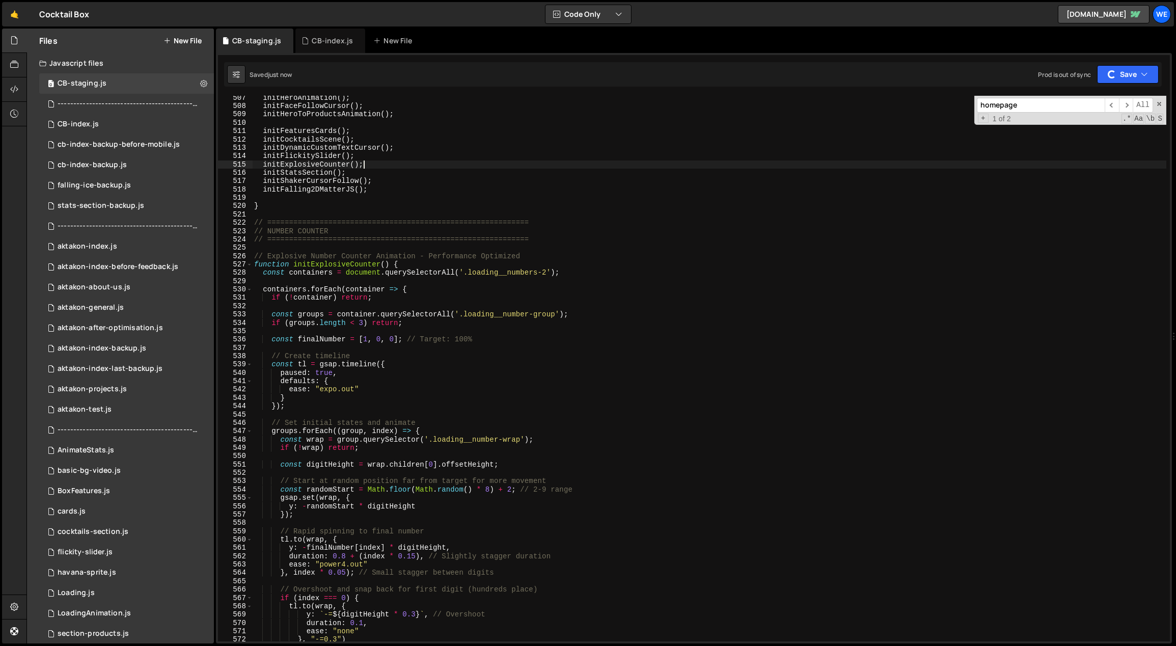
scroll to position [3278, 0]
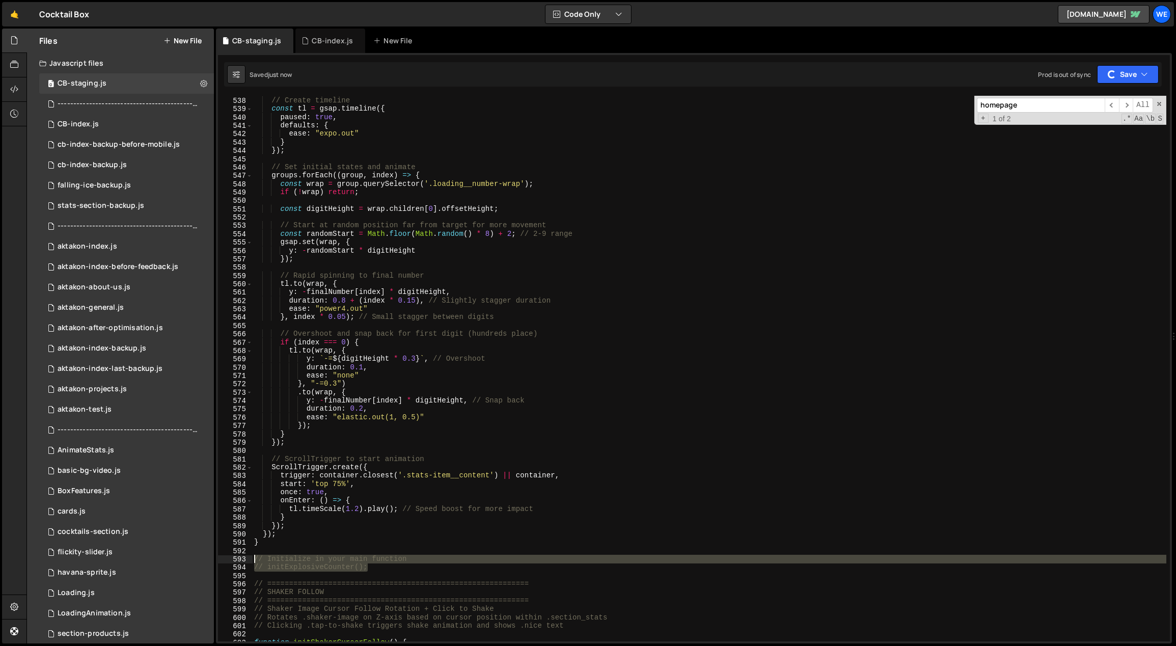
drag, startPoint x: 389, startPoint y: 569, endPoint x: 251, endPoint y: 558, distance: 139.0
click at [251, 558] on div "initExplosiveCounter(); 537 538 539 540 541 542 543 544 545 546 547 548 549 550…" at bounding box center [694, 369] width 952 height 546
type textarea "// Initialize in your main function // initExplosiveCounter();"
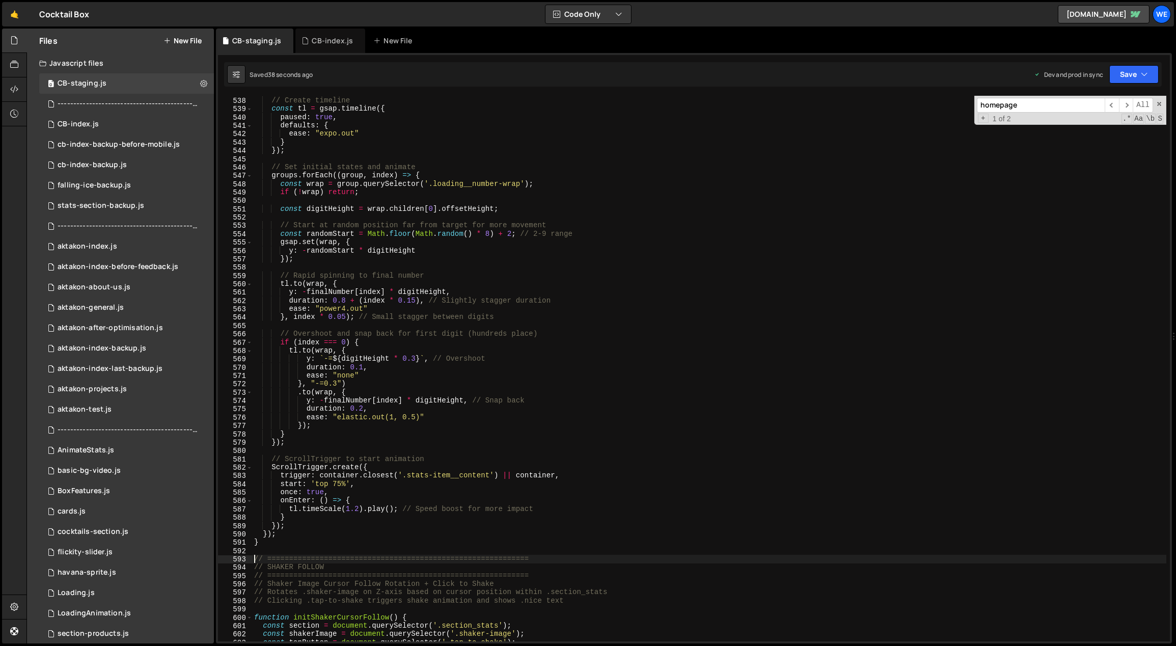
click at [342, 433] on div "// Create timeline const tl = gsap . timeline ({ paused : true , defaults : { e…" at bounding box center [709, 369] width 915 height 563
drag, startPoint x: 363, startPoint y: 407, endPoint x: 350, endPoint y: 409, distance: 13.3
click at [350, 409] on div "// Create timeline const tl = gsap . timeline ({ paused : true , defaults : { e…" at bounding box center [709, 369] width 915 height 563
click at [422, 404] on div "// Create timeline const tl = gsap . timeline ({ paused : true , defaults : { e…" at bounding box center [709, 369] width 915 height 563
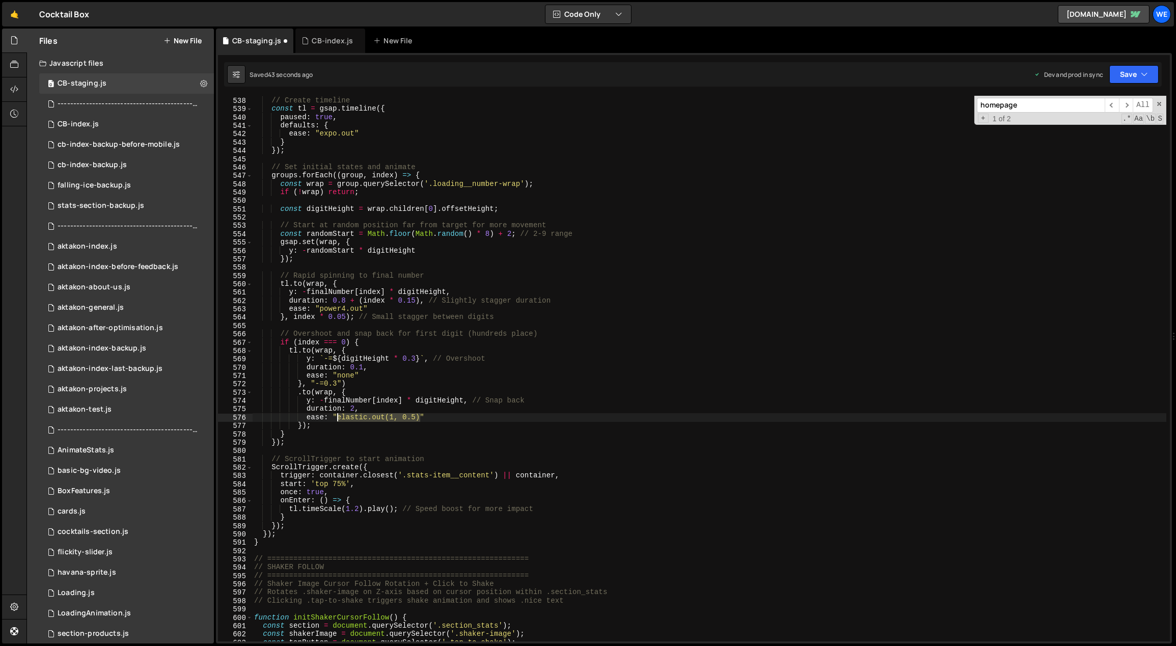
drag, startPoint x: 420, startPoint y: 415, endPoint x: 345, endPoint y: 416, distance: 74.9
click at [338, 417] on div "// Create timeline const tl = gsap . timeline ({ paused : true , defaults : { e…" at bounding box center [709, 369] width 915 height 563
click at [392, 394] on div "// Create timeline const tl = gsap . timeline ({ paused : true , defaults : { e…" at bounding box center [709, 369] width 915 height 563
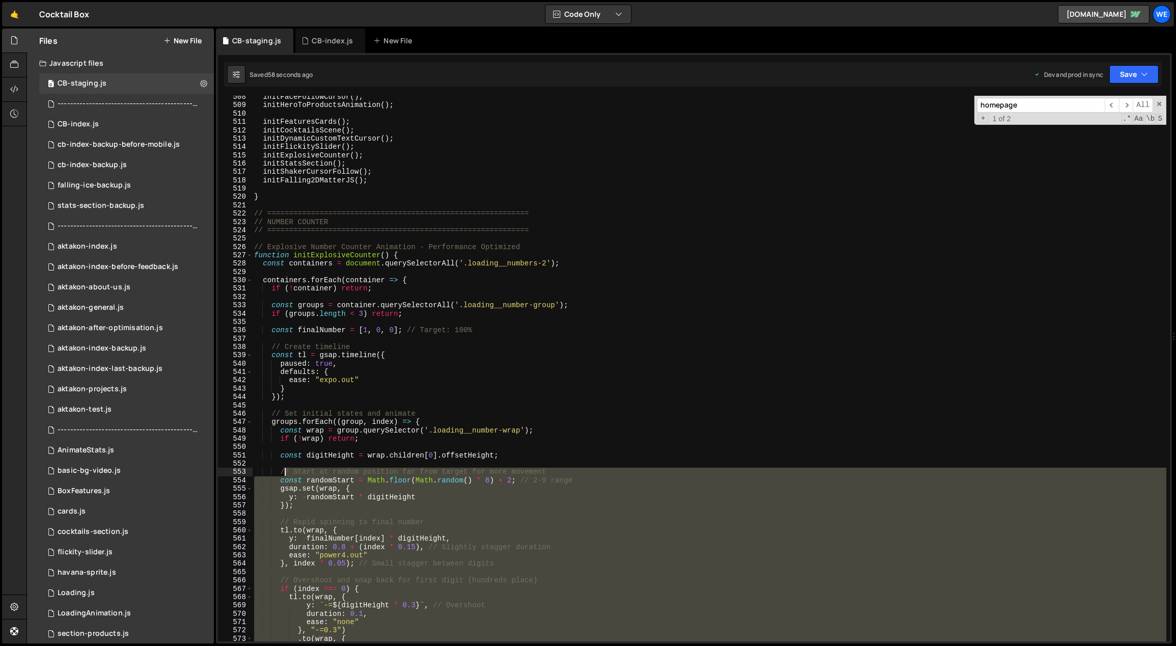
scroll to position [3018, 0]
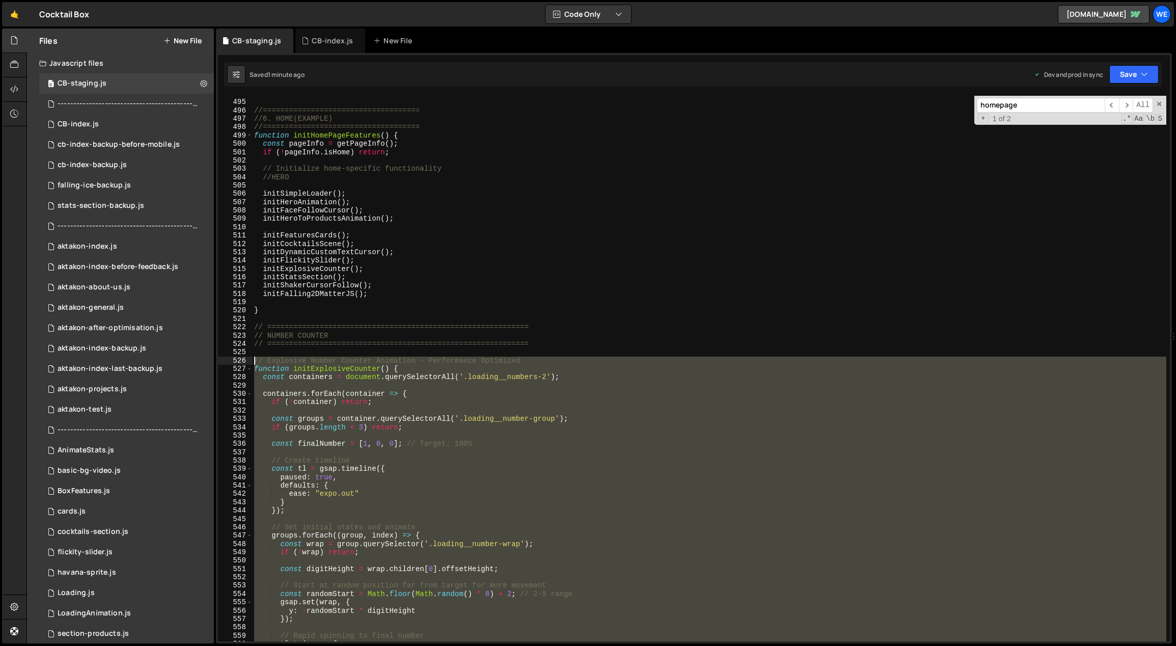
drag, startPoint x: 287, startPoint y: 510, endPoint x: 254, endPoint y: 359, distance: 154.8
click at [254, 359] on div "// ==================================== //==================================== …" at bounding box center [709, 371] width 915 height 563
paste textarea "initExplosiveCounter();"
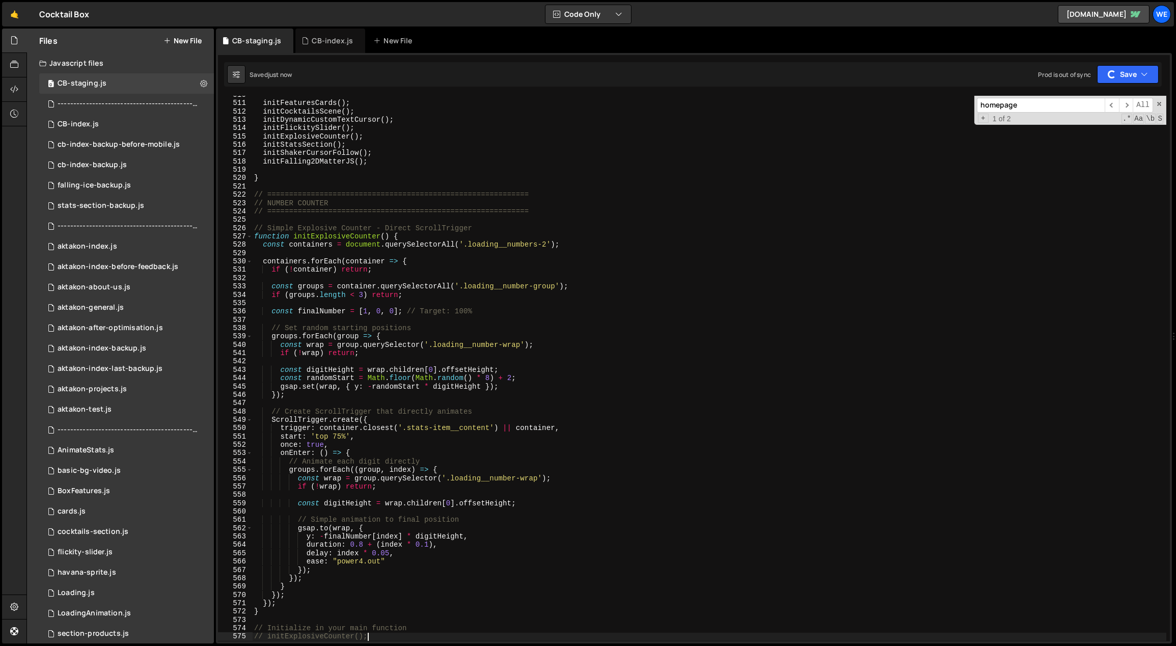
scroll to position [3214, 0]
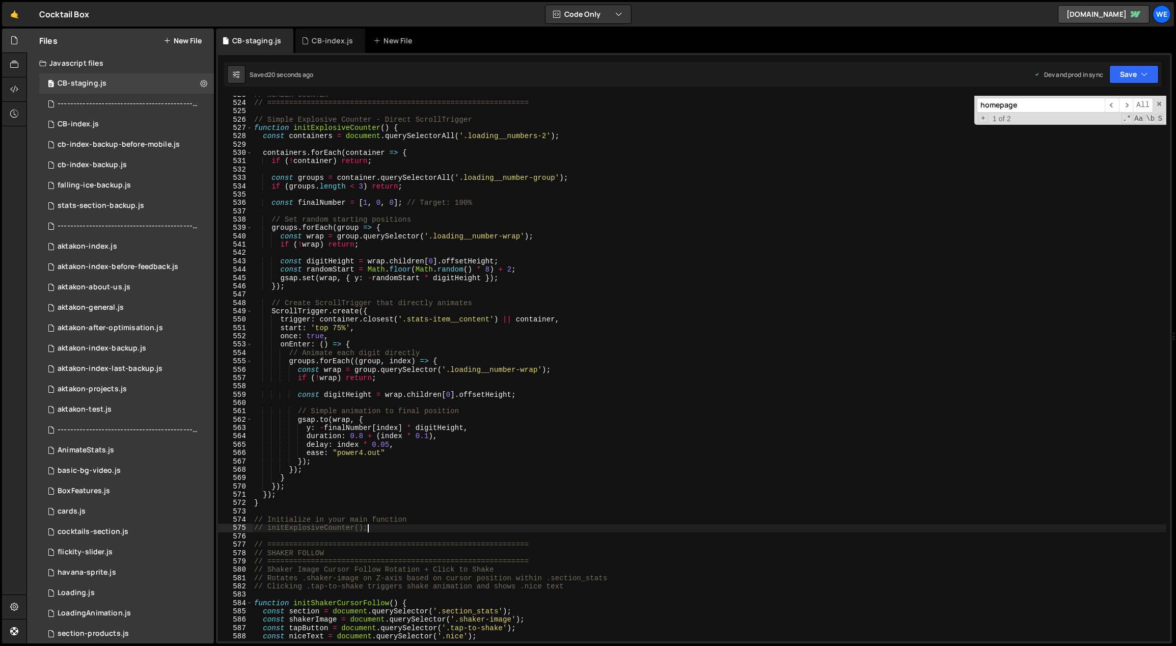
click at [480, 477] on div "// NUMBER COUNTER // ==========================================================…" at bounding box center [709, 372] width 915 height 563
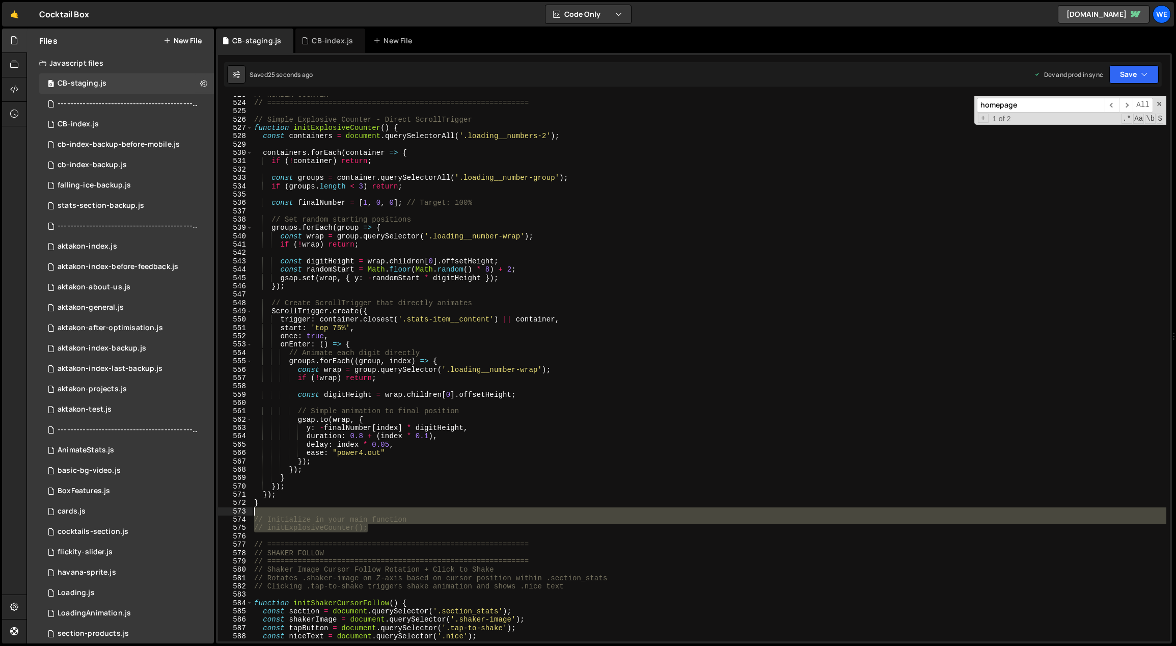
drag, startPoint x: 280, startPoint y: 516, endPoint x: 248, endPoint y: 515, distance: 32.1
click at [248, 515] on div "} 523 524 525 526 527 528 529 530 531 532 533 534 535 536 537 538 539 540 541 5…" at bounding box center [694, 369] width 952 height 546
type textarea "// Initialize in your main function"
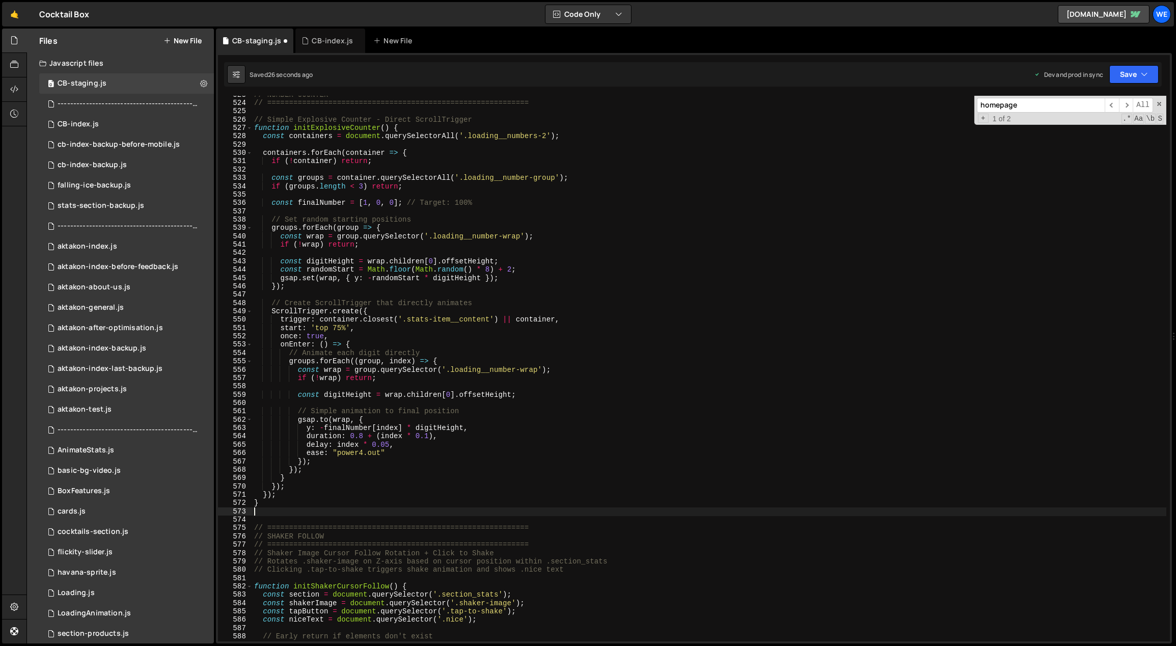
scroll to position [0, 0]
click at [443, 479] on div "// NUMBER COUNTER // ==========================================================…" at bounding box center [709, 372] width 915 height 563
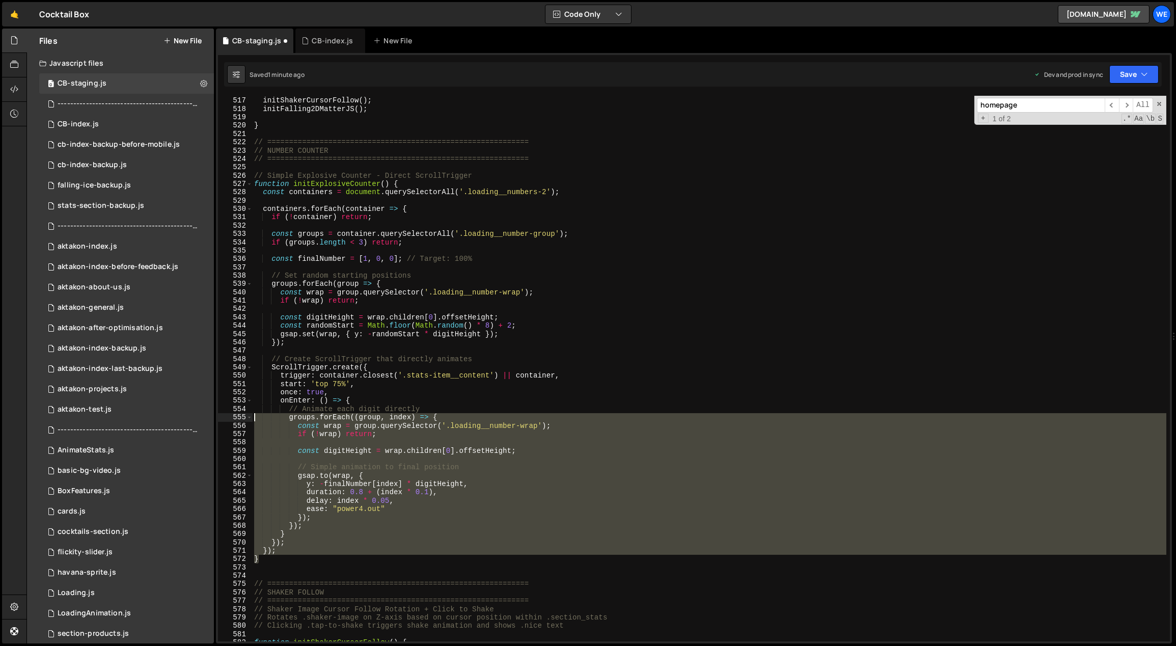
scroll to position [3128, 0]
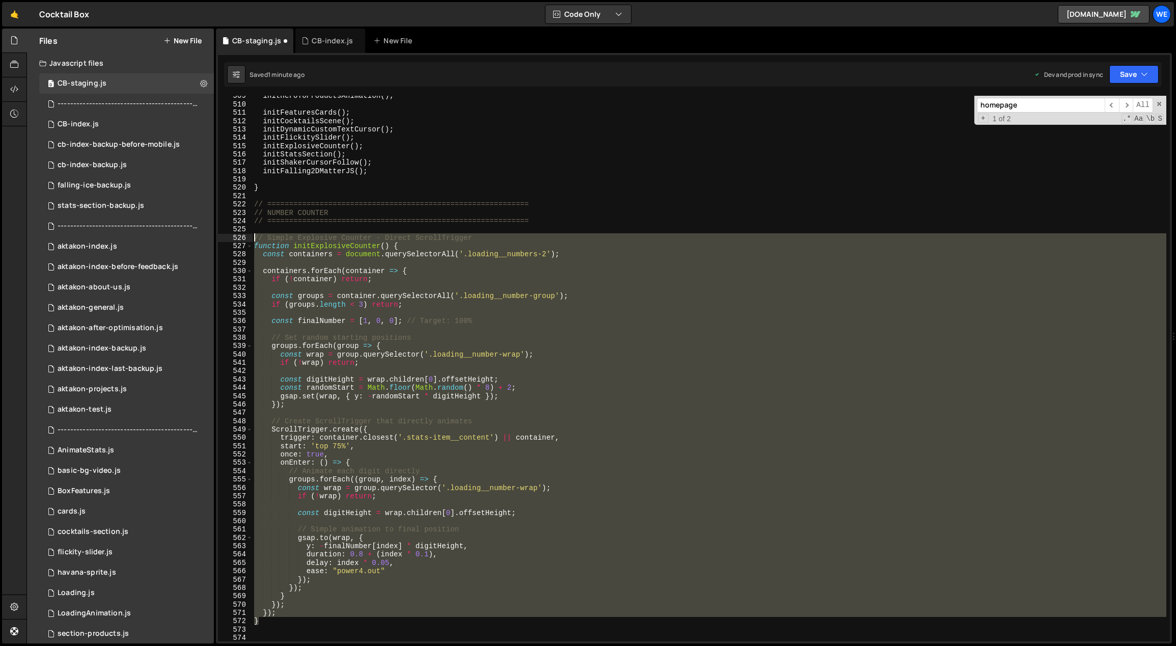
drag, startPoint x: 265, startPoint y: 505, endPoint x: 254, endPoint y: 237, distance: 268.2
click at [254, 237] on div "initHeroToProductsAnimation ( ) ; initFeaturesCards ( ) ; initCocktailsScene ( …" at bounding box center [709, 373] width 915 height 563
paste textarea "initExplosiveCounter();"
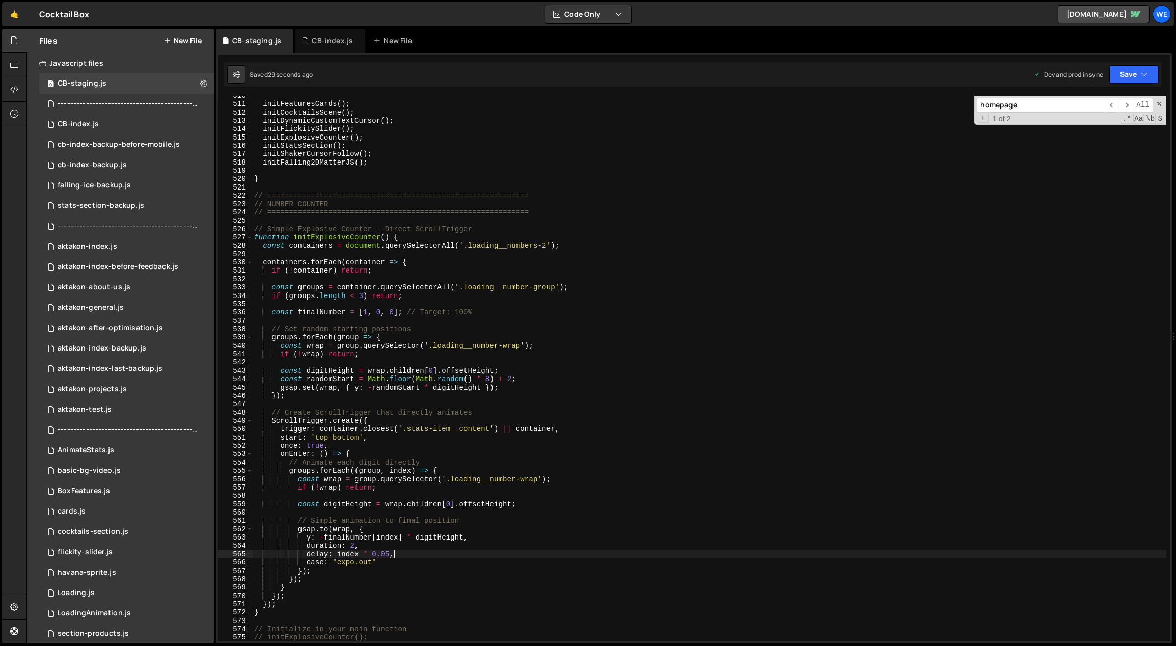
click at [403, 553] on div "initFeaturesCards ( ) ; initCocktailsScene ( ) ; initDynamicCustomTextCursor ( …" at bounding box center [709, 373] width 915 height 563
click at [396, 421] on div "initFeaturesCards ( ) ; initCocktailsScene ( ) ; initDynamicCustomTextCursor ( …" at bounding box center [709, 373] width 915 height 563
click at [544, 520] on div "initFeaturesCards ( ) ; initCocktailsScene ( ) ; initDynamicCustomTextCursor ( …" at bounding box center [709, 373] width 915 height 563
click at [483, 479] on div "initFeaturesCards ( ) ; initCocktailsScene ( ) ; initDynamicCustomTextCursor ( …" at bounding box center [709, 373] width 915 height 563
click at [352, 446] on div "initFeaturesCards ( ) ; initCocktailsScene ( ) ; initDynamicCustomTextCursor ( …" at bounding box center [709, 373] width 915 height 563
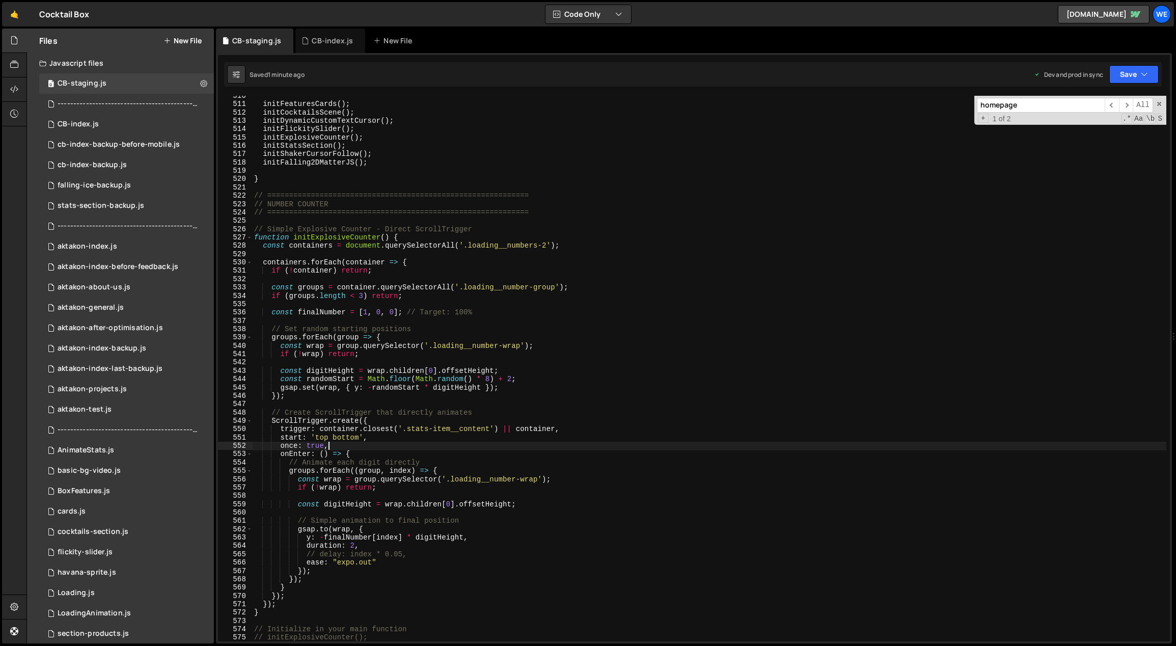
scroll to position [3169, 0]
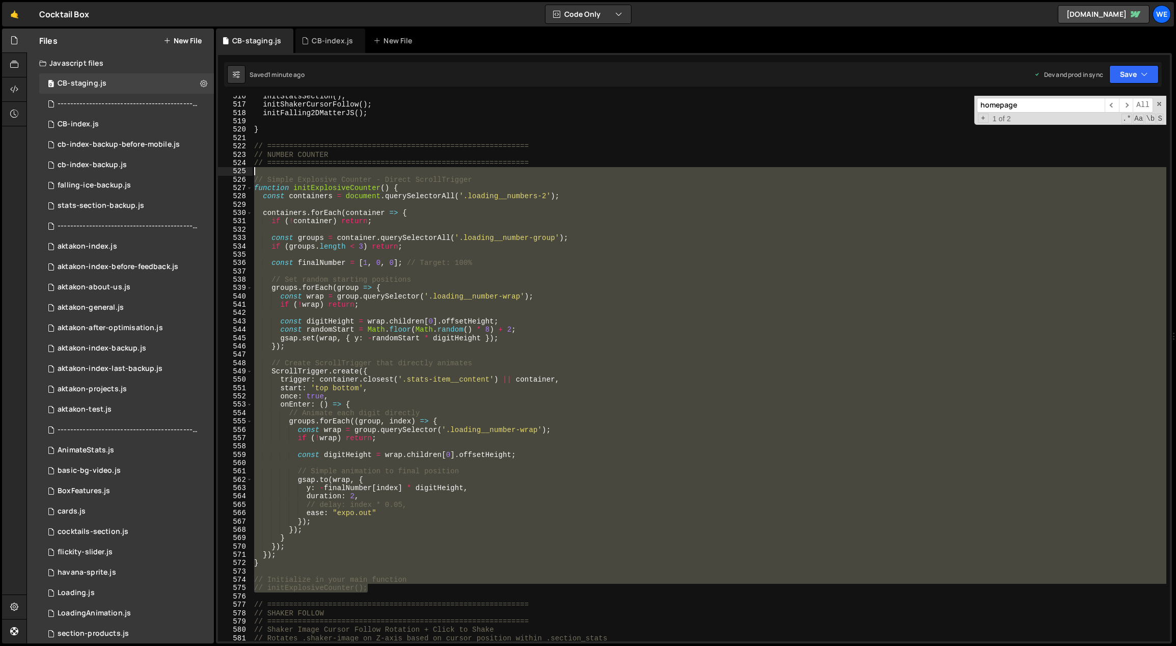
drag, startPoint x: 365, startPoint y: 581, endPoint x: 243, endPoint y: 174, distance: 425.4
click at [243, 174] on div "once: true, 516 517 518 519 520 521 522 523 524 525 526 527 528 529 530 531 532…" at bounding box center [694, 369] width 952 height 546
paste textarea "// initExplosiveCounter();"
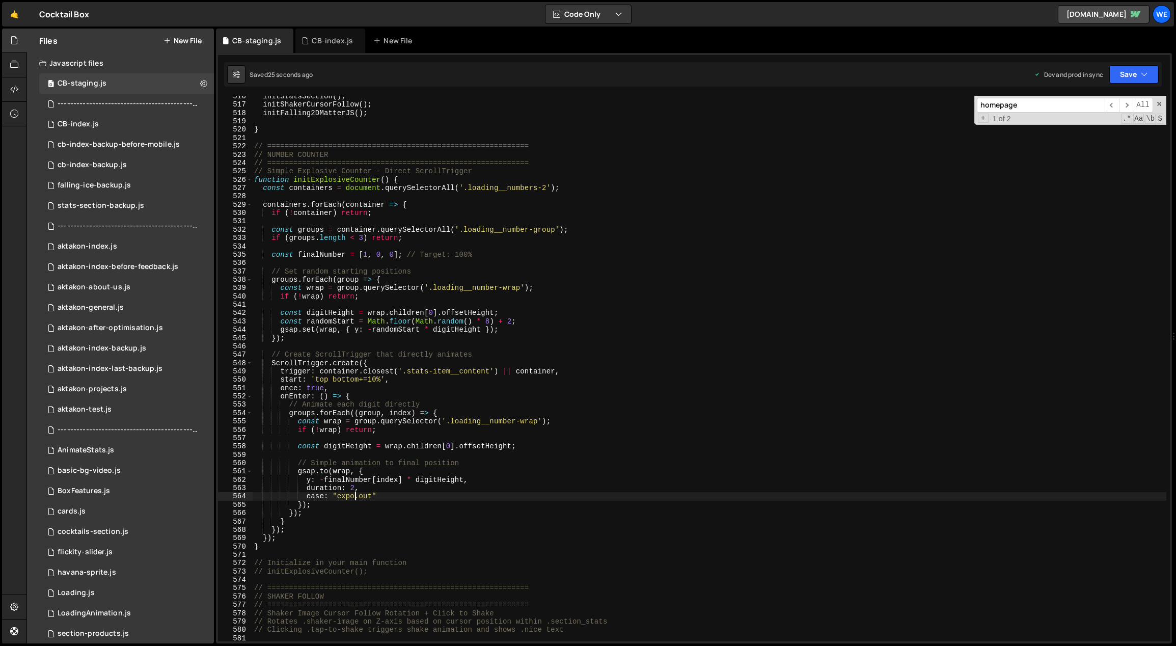
click at [354, 496] on div "initStatsSection ( ) ; initShakerCursorFollow ( ) ; initFalling2DMatterJS ( ) ;…" at bounding box center [709, 373] width 915 height 563
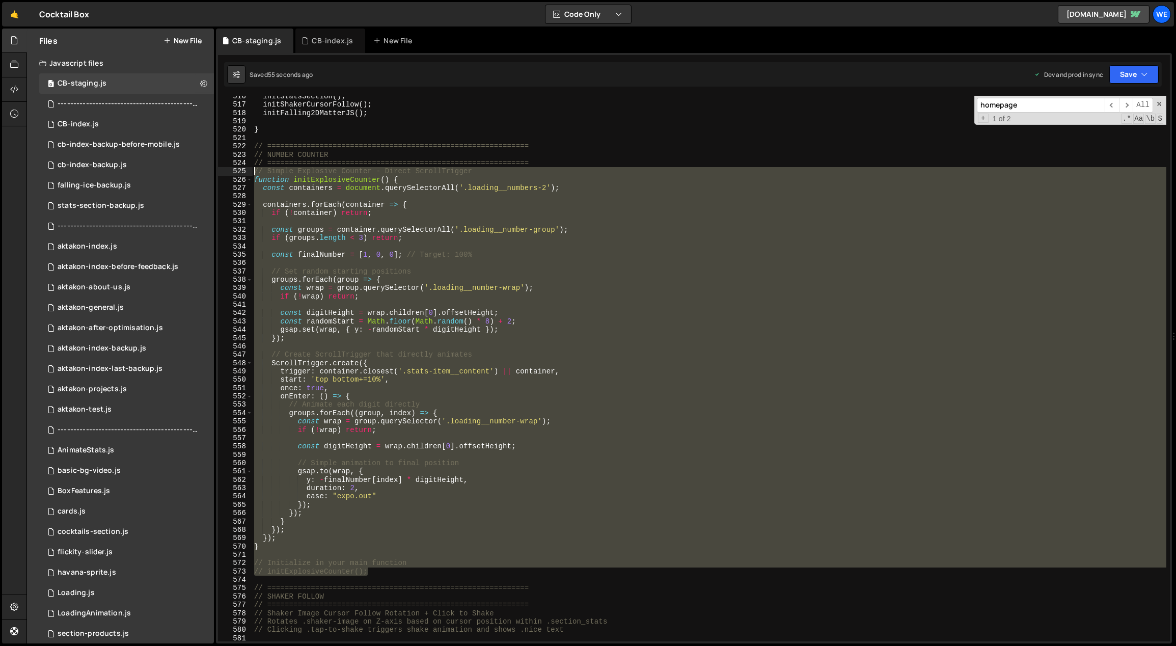
drag, startPoint x: 366, startPoint y: 524, endPoint x: 247, endPoint y: 171, distance: 372.1
click at [247, 172] on div "ease: "expo.out" 516 517 518 519 520 521 522 523 524 525 526 527 528 529 530 53…" at bounding box center [694, 369] width 952 height 546
paste textarea "initExplosiveCounter();"
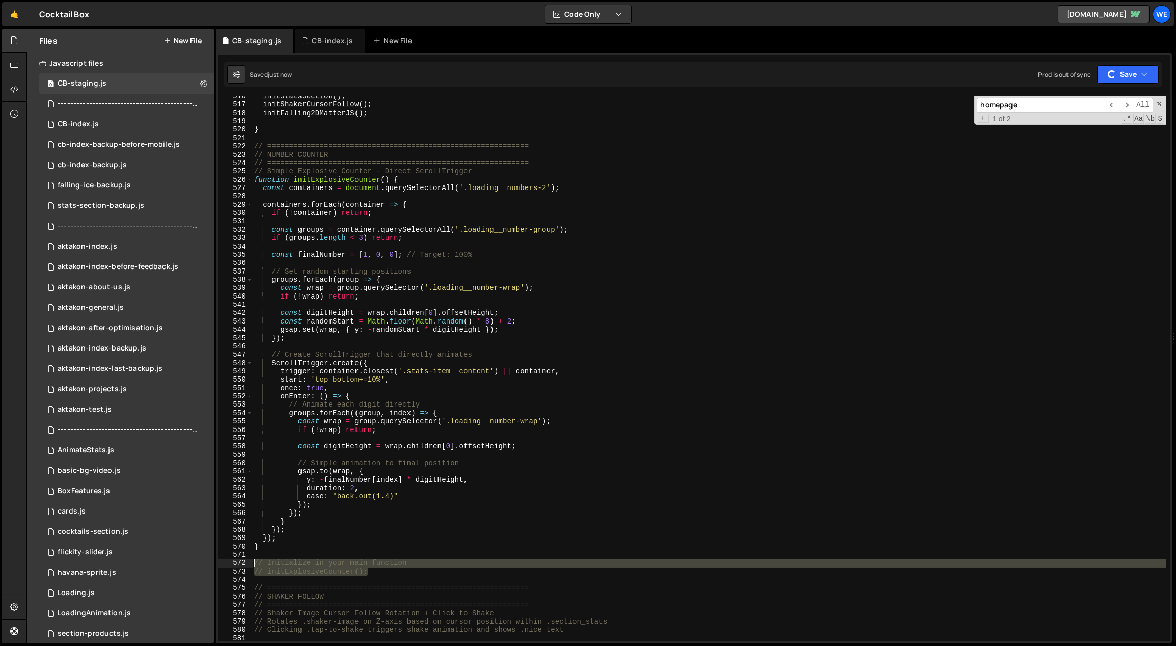
drag, startPoint x: 378, startPoint y: 574, endPoint x: 252, endPoint y: 562, distance: 127.4
click at [252, 562] on div "// initExplosiveCounter(); 516 517 518 519 520 521 522 523 524 525 526 527 528 …" at bounding box center [694, 369] width 952 height 546
type textarea "// Initialize in your main function // initExplosiveCounter();"
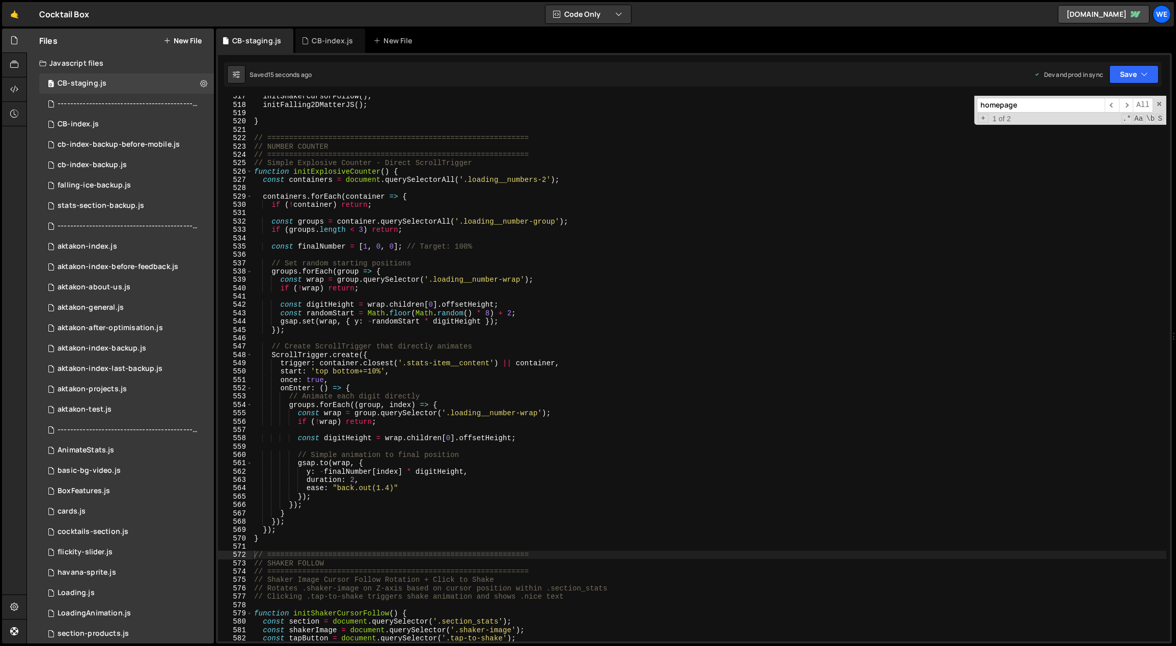
scroll to position [3231, 0]
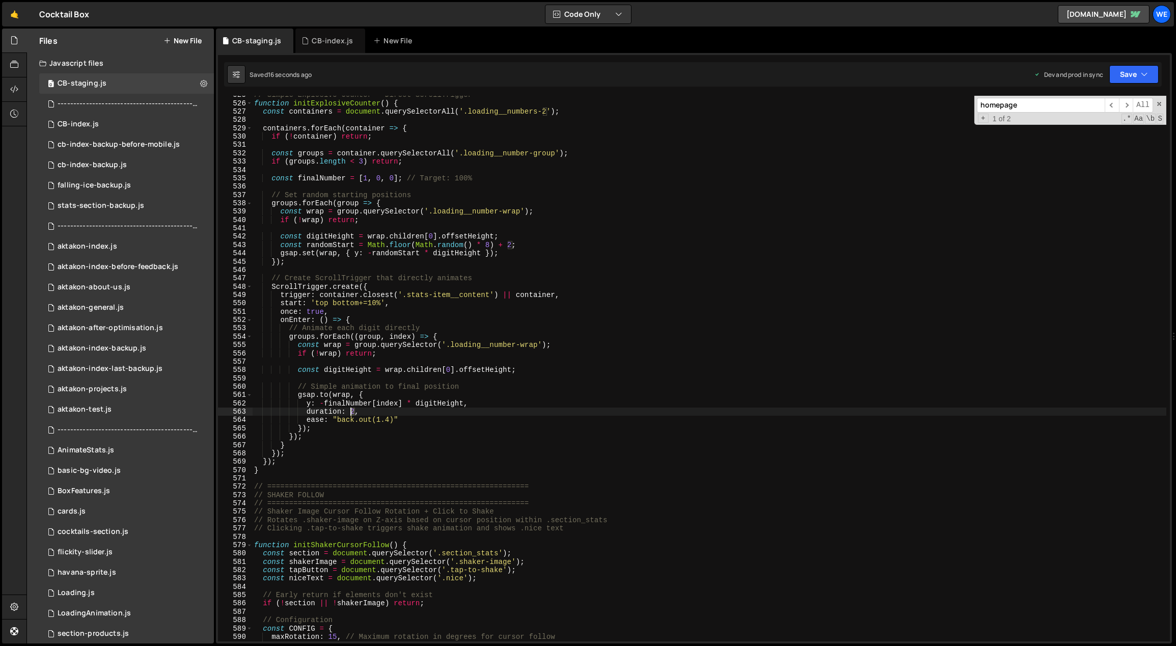
click at [351, 411] on div "// Simple Explosive Counter - Direct ScrollTrigger function initExplosiveCounte…" at bounding box center [709, 372] width 915 height 563
click at [377, 419] on div "// Simple Explosive Counter - Direct ScrollTrigger function initExplosiveCounte…" at bounding box center [709, 372] width 915 height 563
click at [387, 419] on div "// Simple Explosive Counter - Direct ScrollTrigger function initExplosiveCounte…" at bounding box center [709, 372] width 915 height 563
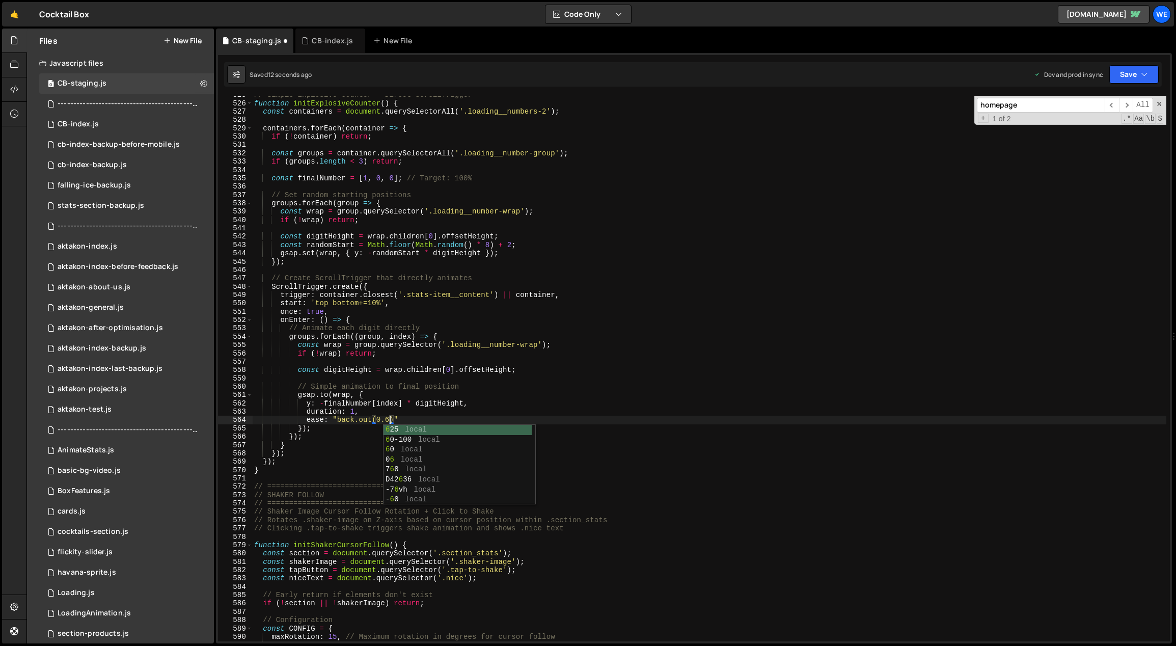
scroll to position [0, 10]
click at [354, 410] on div "// Simple Explosive Counter - Direct ScrollTrigger function initExplosiveCounte…" at bounding box center [709, 372] width 915 height 563
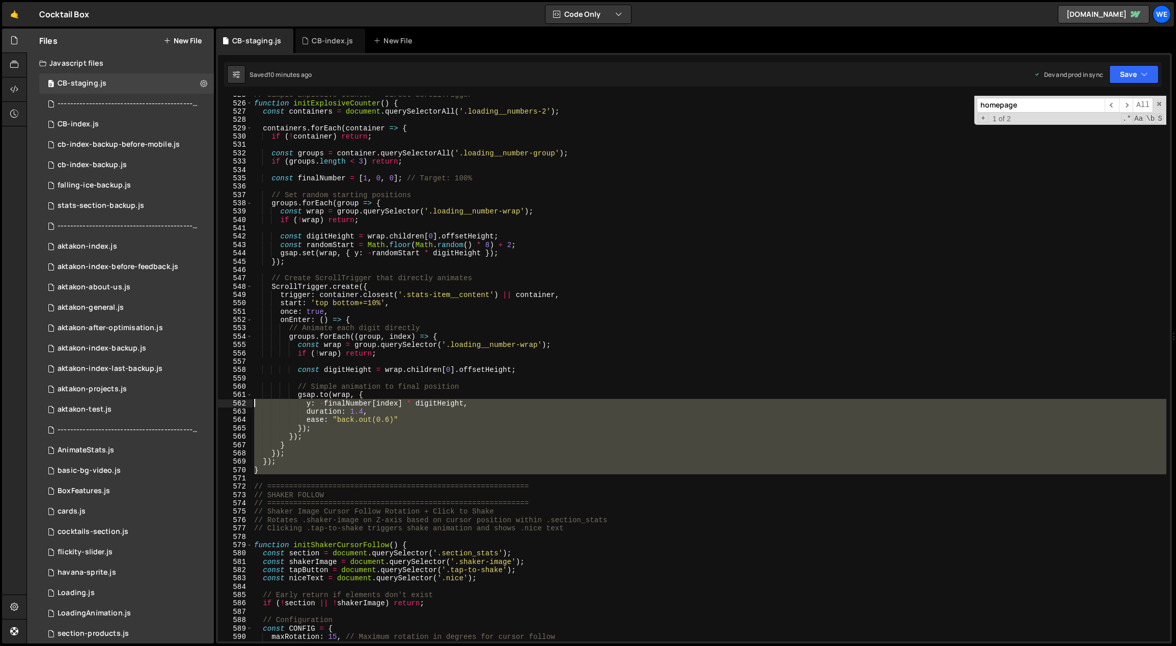
scroll to position [3093, 0]
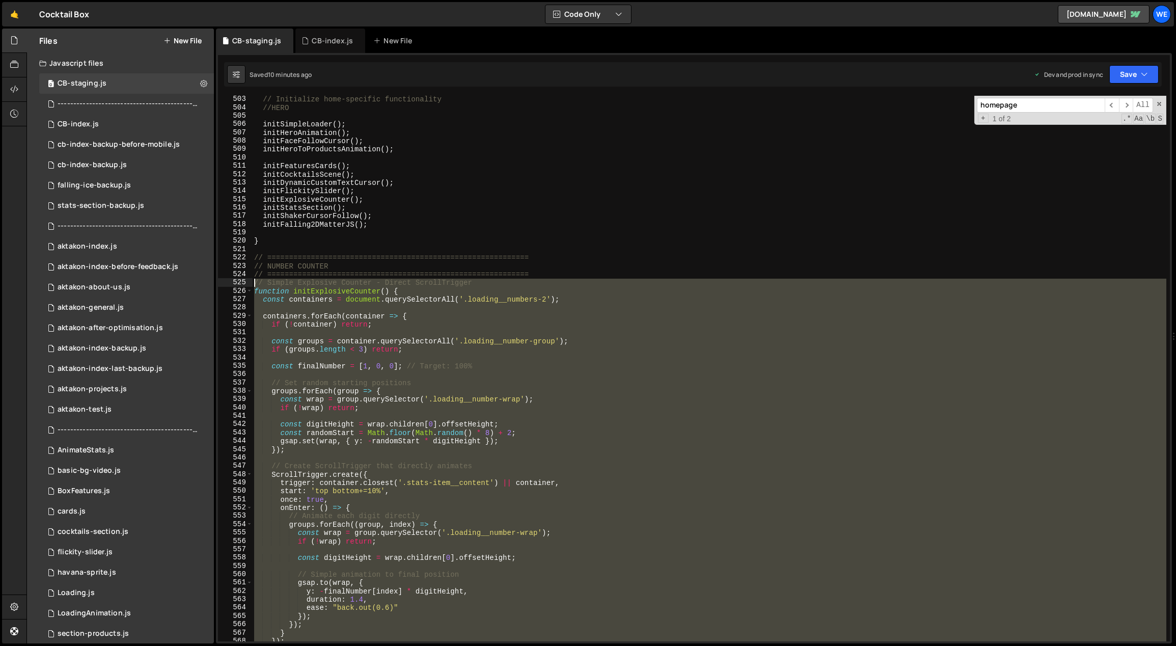
drag, startPoint x: 249, startPoint y: 420, endPoint x: 251, endPoint y: 284, distance: 136.0
click at [251, 284] on div "duration: 1.4, 503 504 505 506 507 508 509 510 511 512 513 514 515 516 517 518 …" at bounding box center [694, 369] width 952 height 546
paste textarea "initExplosiveCounterCustom(); // With data-count-min and data-count-max attribu…"
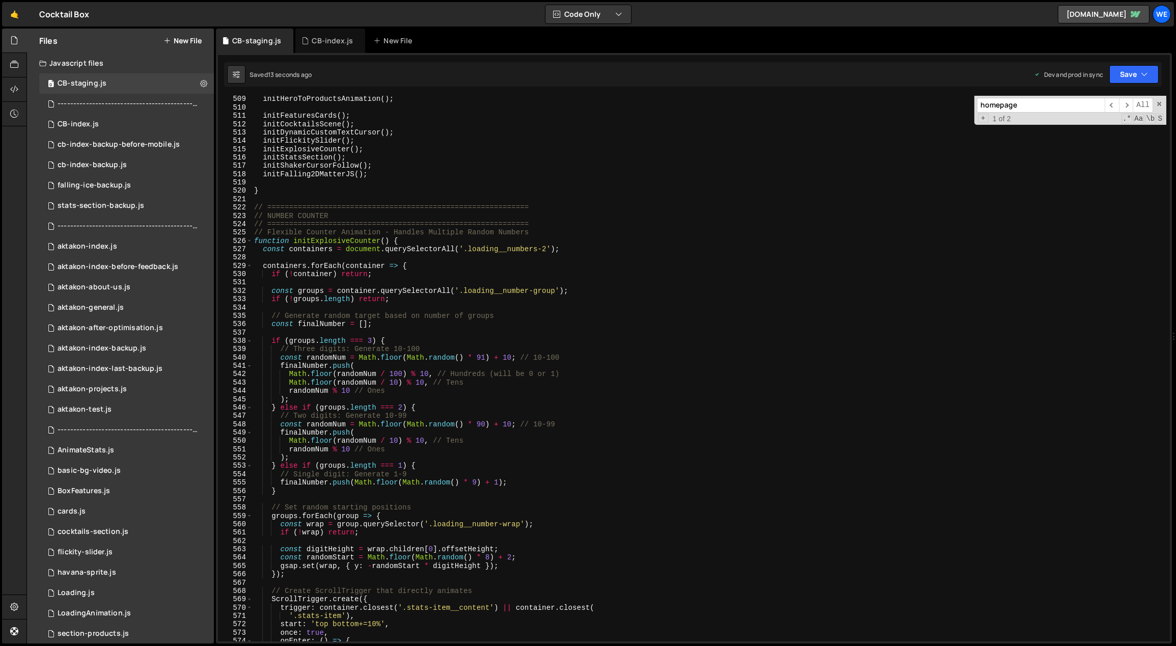
scroll to position [3031, 0]
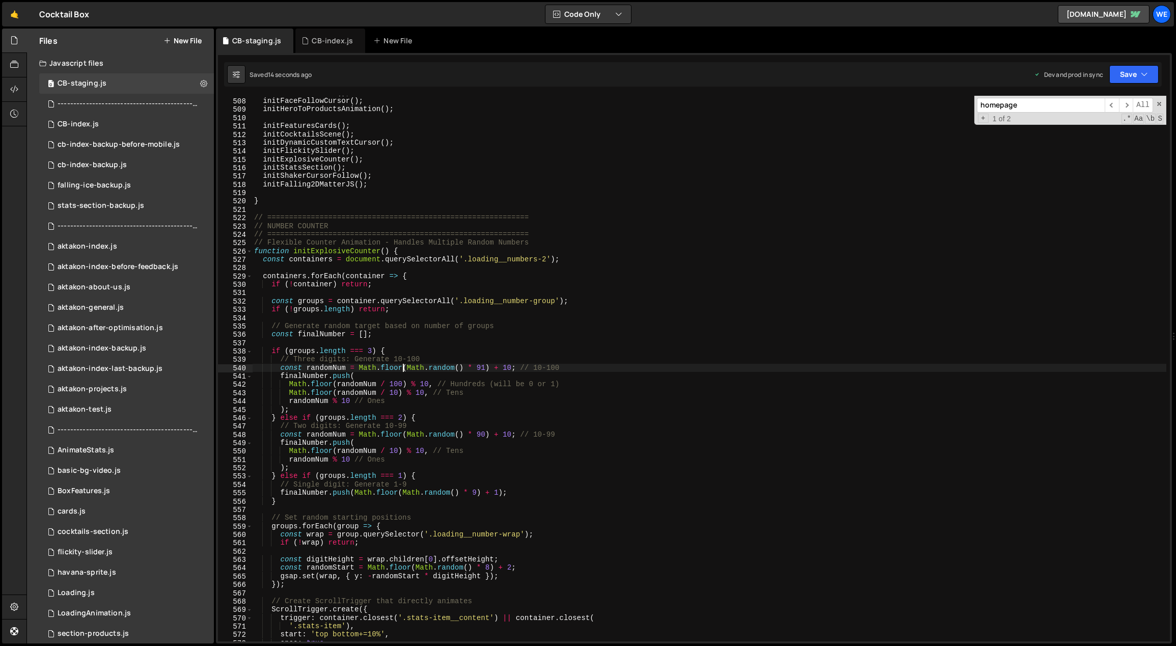
click at [401, 369] on div "initHeroAnimation ( ) ; initFaceFollowCursor ( ) ; initHeroToProductsAnimation …" at bounding box center [709, 370] width 915 height 563
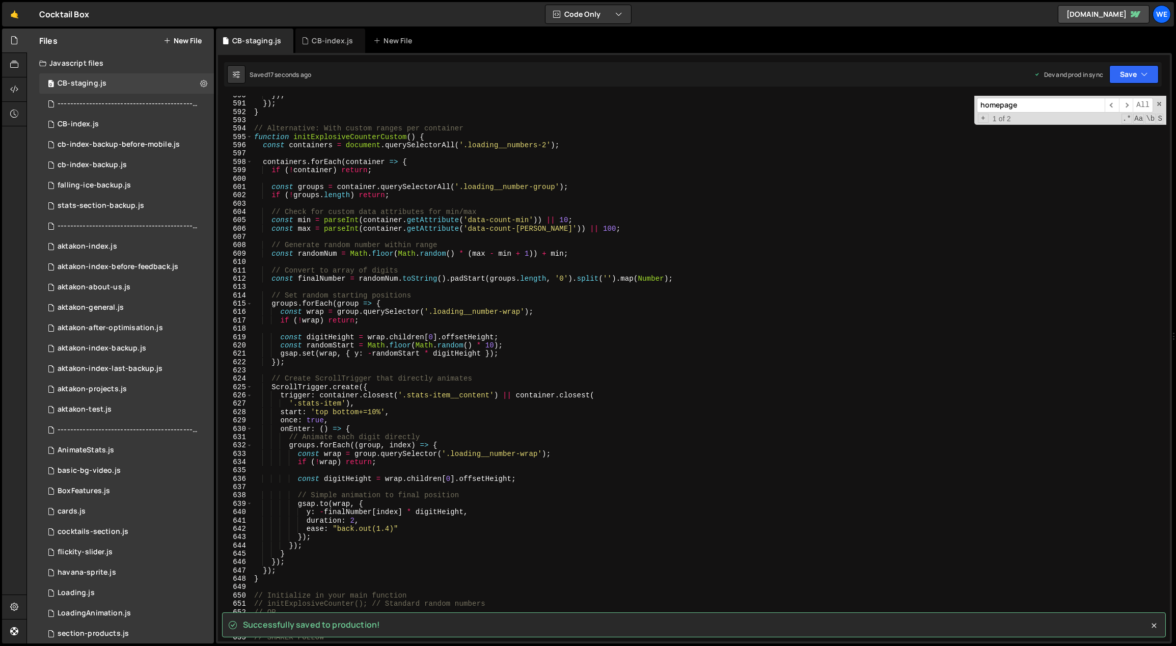
scroll to position [3487, 0]
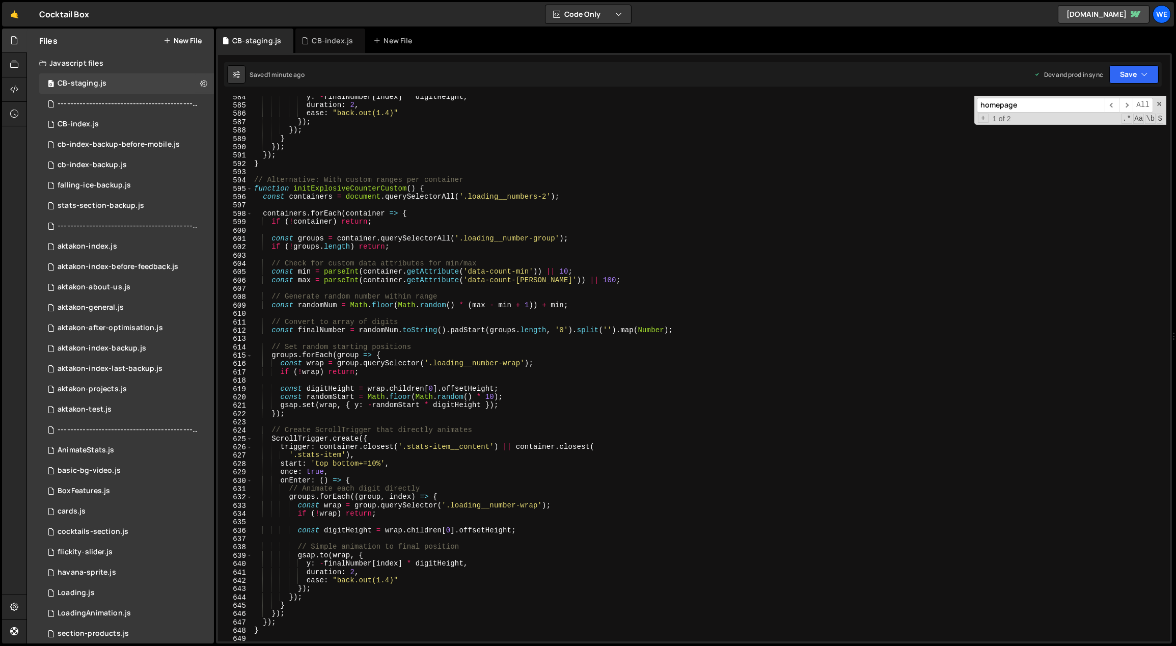
click at [374, 469] on div "y : - finalNumber [ index ] * digitHeight , duration : 2 , ease : "back.out(1.4…" at bounding box center [709, 374] width 915 height 563
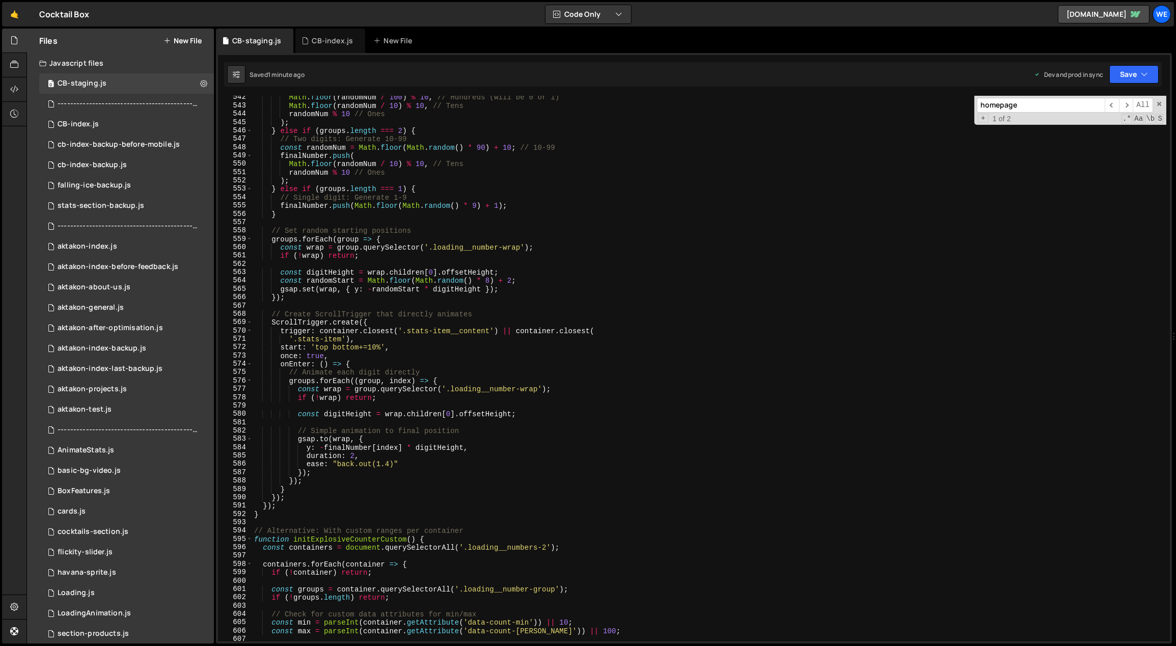
scroll to position [3236, 0]
click at [363, 349] on div "Math . floor ( randomNum / 100 ) % 10 , // Hundreds (will be 0 or 1) Math . flo…" at bounding box center [709, 374] width 915 height 563
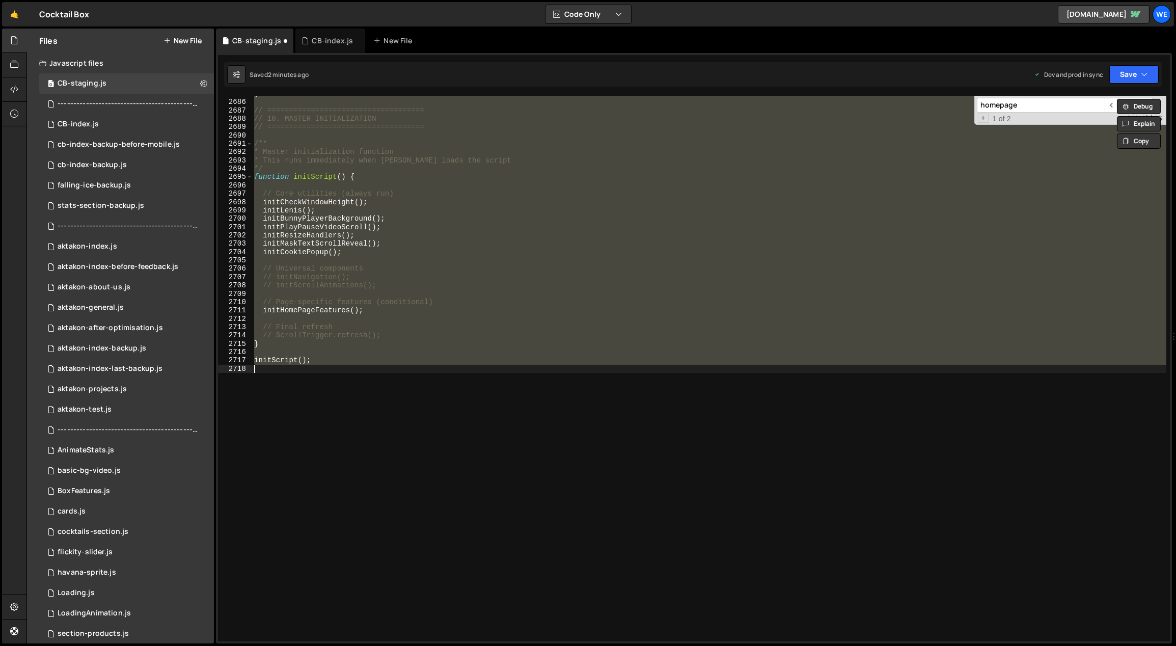
scroll to position [3265, 0]
type textarea "initScript();"
click at [499, 418] on div "} // ==================================== // 10. MASTER INITIALIZATION // =====…" at bounding box center [709, 369] width 914 height 546
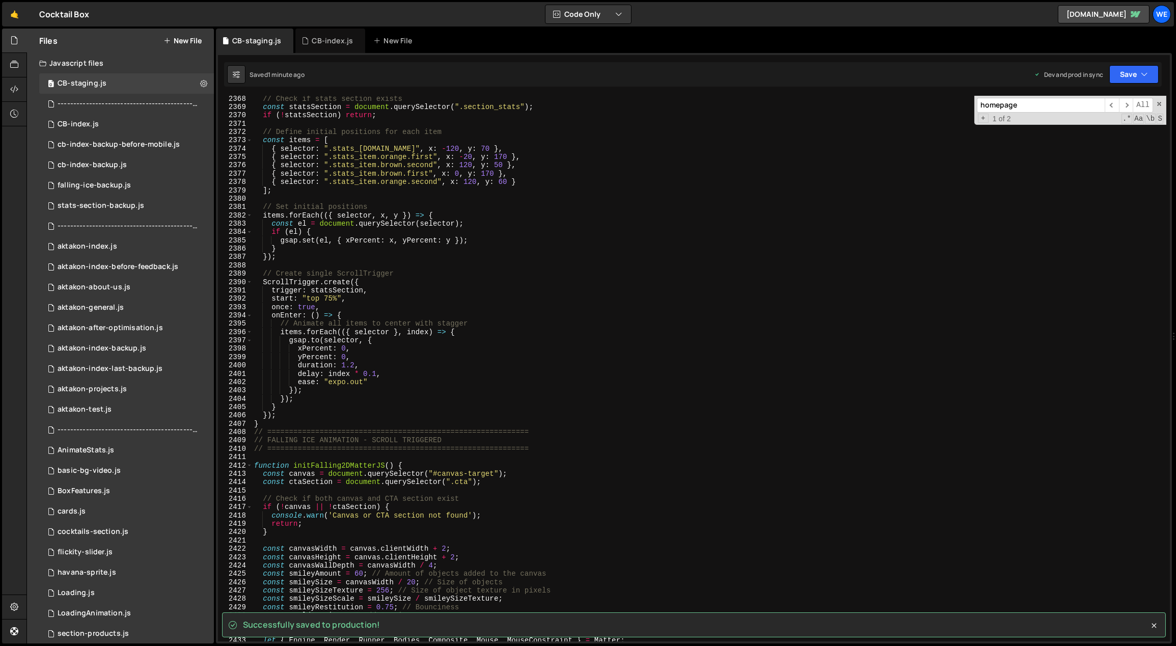
scroll to position [13847, 0]
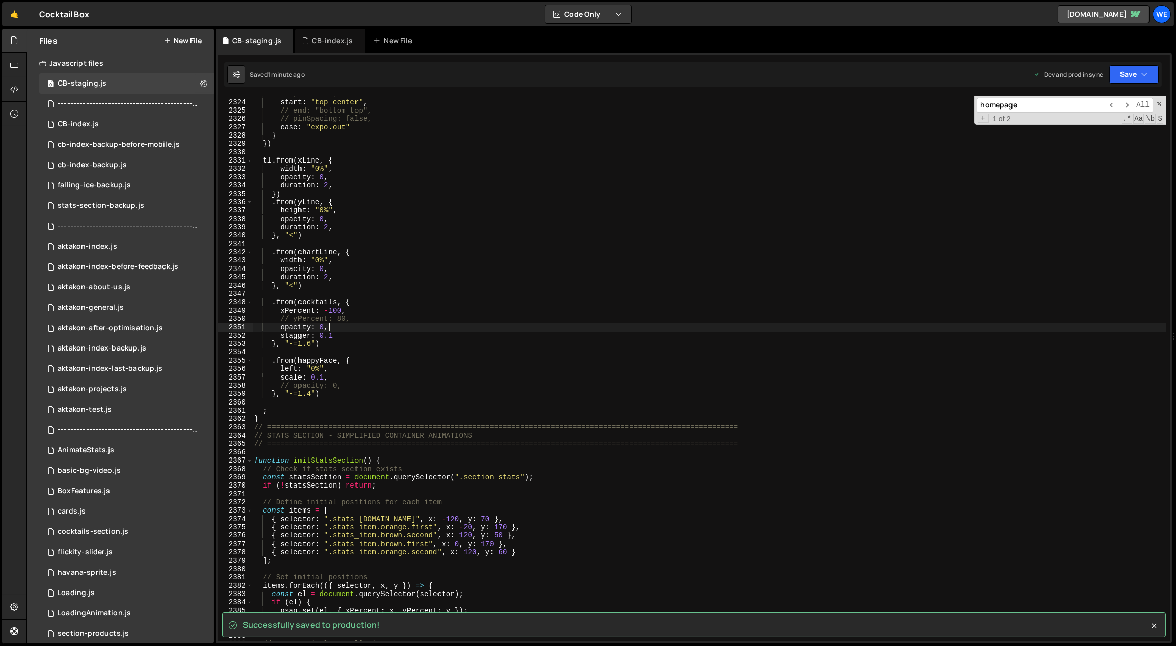
click at [494, 331] on div "// pin: true, start : "top center" , // end: "bottom top", // pinSpacing: false…" at bounding box center [709, 371] width 915 height 563
type textarea "opacity: 0,"
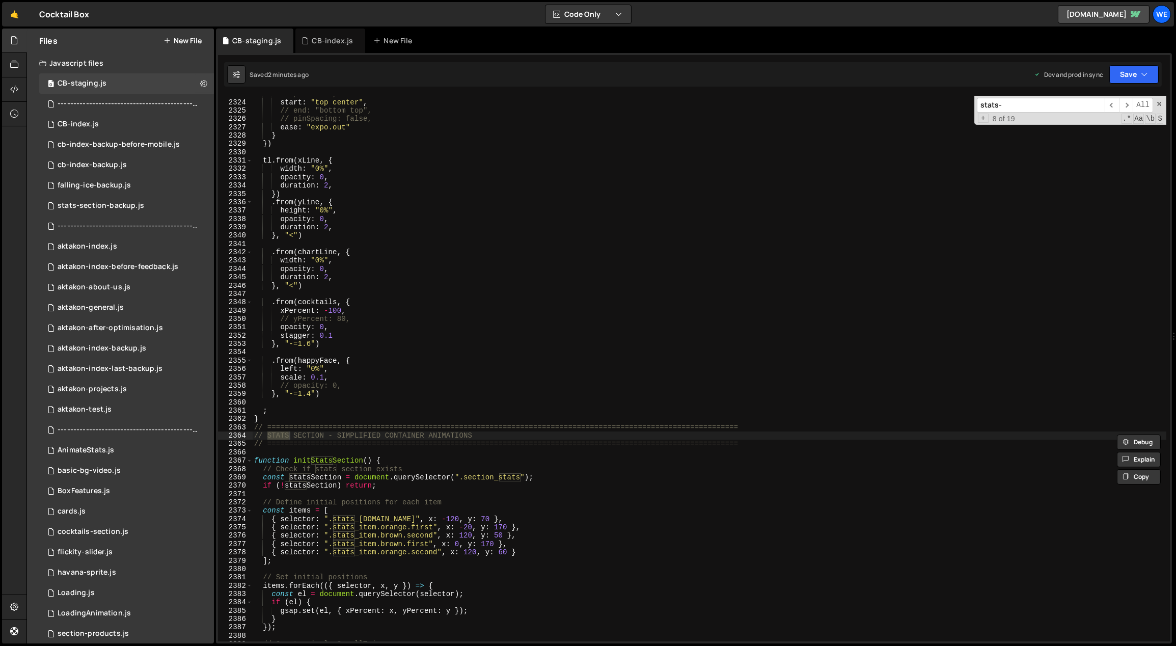
scroll to position [3206, 0]
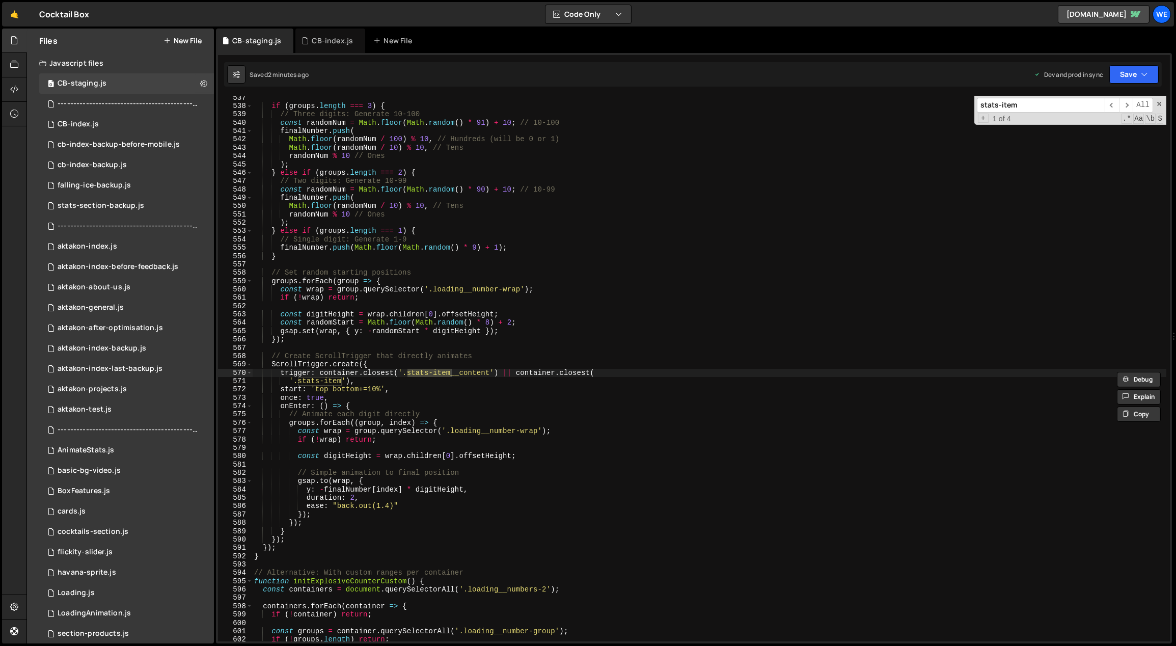
type input "stats-item"
click at [508, 417] on div "if ( groups . length === 3 ) { // Three digits: Generate 10-100 const randomNum…" at bounding box center [709, 375] width 915 height 563
drag, startPoint x: 388, startPoint y: 506, endPoint x: 378, endPoint y: 506, distance: 9.7
click at [378, 506] on div "if ( groups . length === 3 ) { // Three digits: Generate 10-100 const randomNum…" at bounding box center [709, 375] width 915 height 563
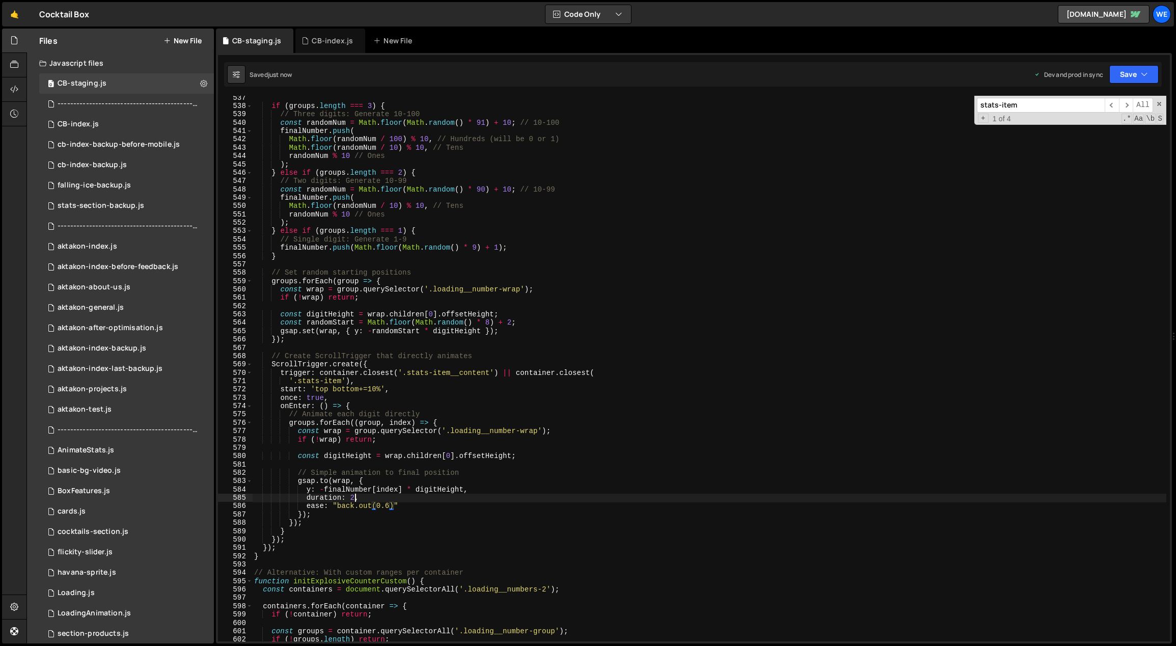
click at [350, 496] on div "if ( groups . length === 3 ) { // Three digits: Generate 10-100 const randomNum…" at bounding box center [709, 375] width 915 height 563
click at [363, 391] on div "if ( groups . length === 3 ) { // Three digits: Generate 10-100 const randomNum…" at bounding box center [709, 375] width 915 height 563
drag, startPoint x: 378, startPoint y: 390, endPoint x: 368, endPoint y: 388, distance: 10.9
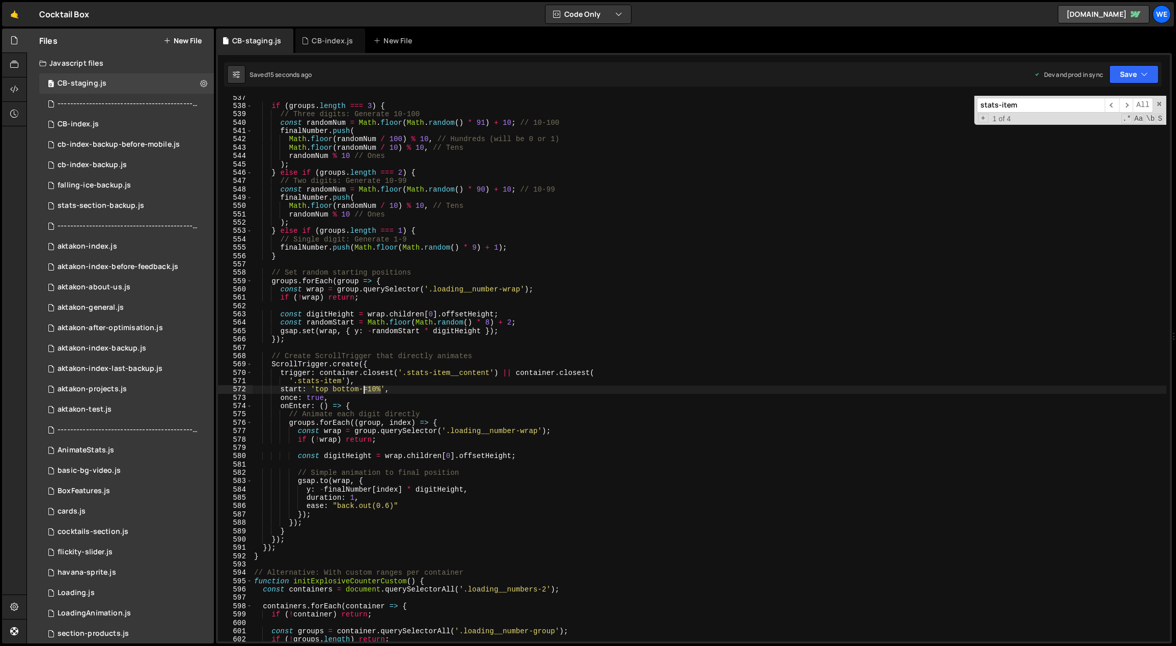
click at [361, 389] on div "if ( groups . length === 3 ) { // Three digits: Generate 10-100 const randomNum…" at bounding box center [709, 375] width 915 height 563
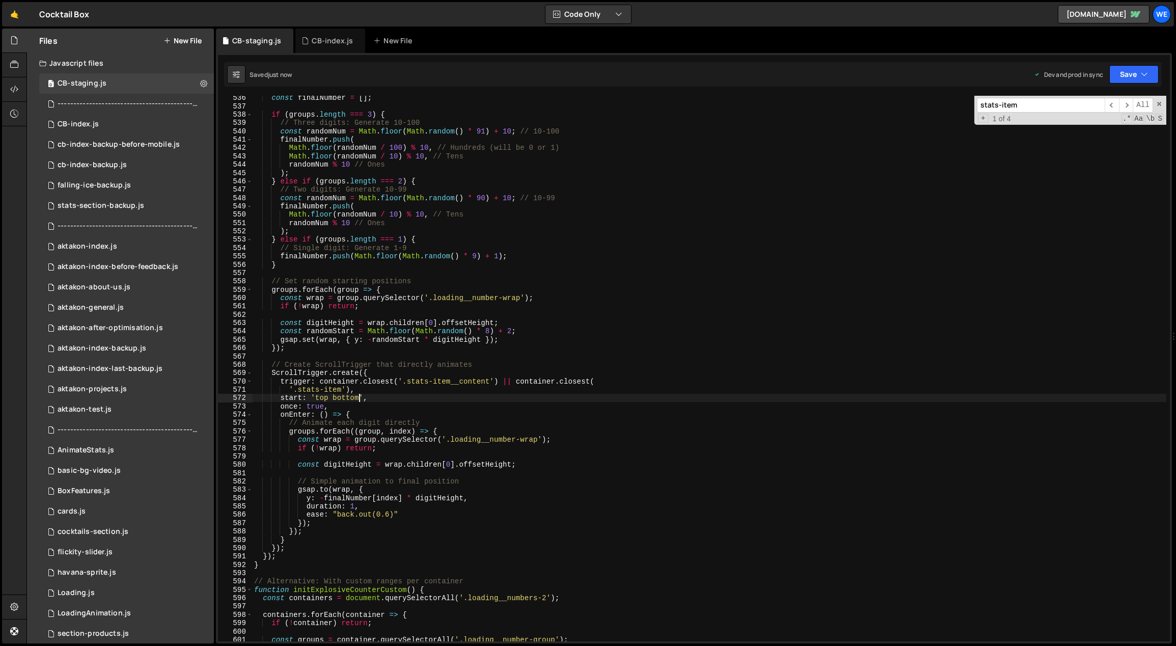
scroll to position [3200, 0]
click at [370, 414] on div "const finalNumber = [ ] ; if ( groups . length === 3 ) { // Three digits: Gener…" at bounding box center [709, 375] width 915 height 563
click at [373, 404] on div "const finalNumber = [ ] ; if ( groups . length === 3 ) { // Three digits: Gener…" at bounding box center [709, 375] width 915 height 563
type textarea "once: true,"
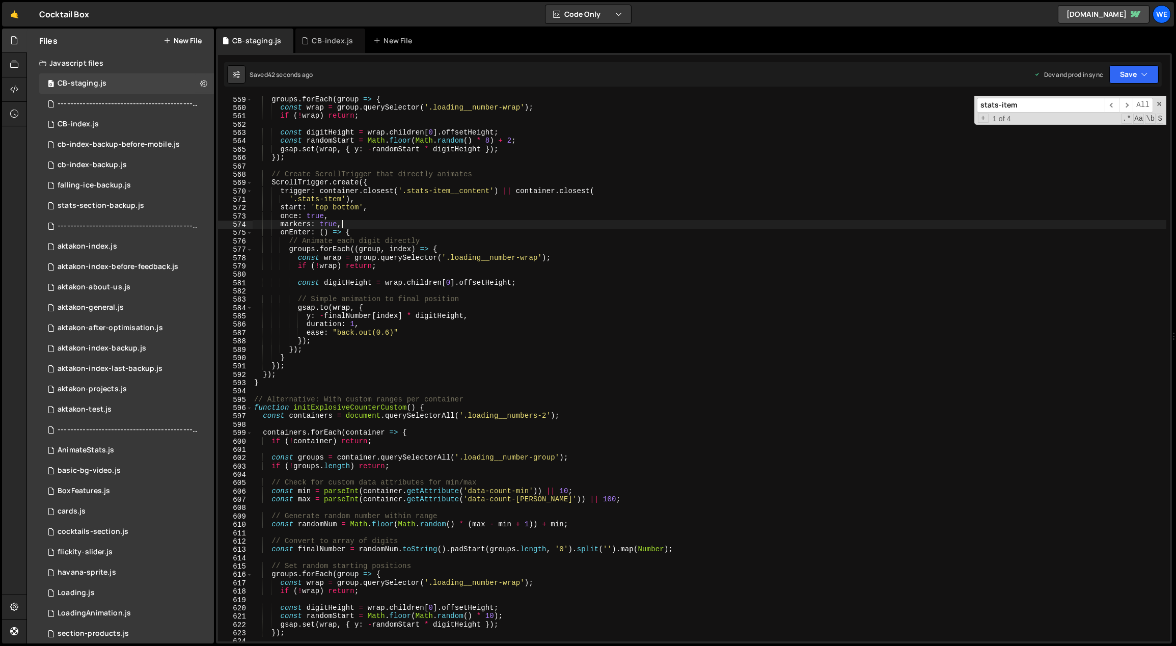
scroll to position [3335, 0]
click at [364, 226] on div "groups . forEach ( group => { const wrap = group . querySelector ( '.loading__n…" at bounding box center [709, 376] width 915 height 563
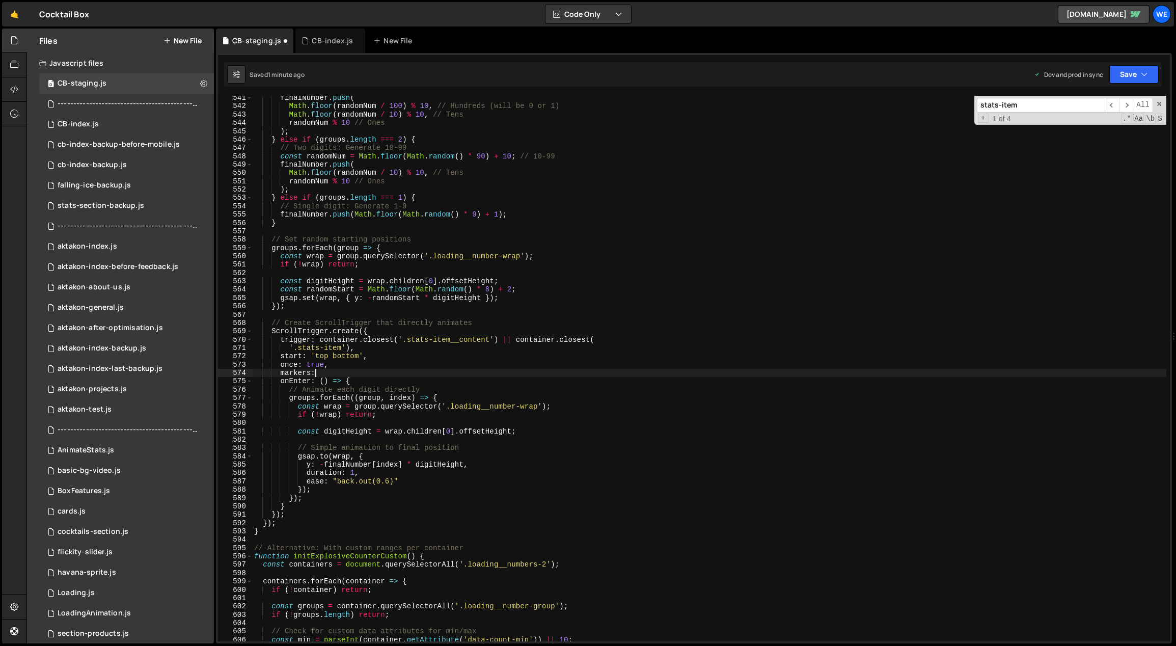
scroll to position [3229, 0]
click at [466, 384] on div "finalNumber . push ( Math . floor ( randomNum / 100 ) % 10 , // Hundreds (will …" at bounding box center [709, 375] width 915 height 563
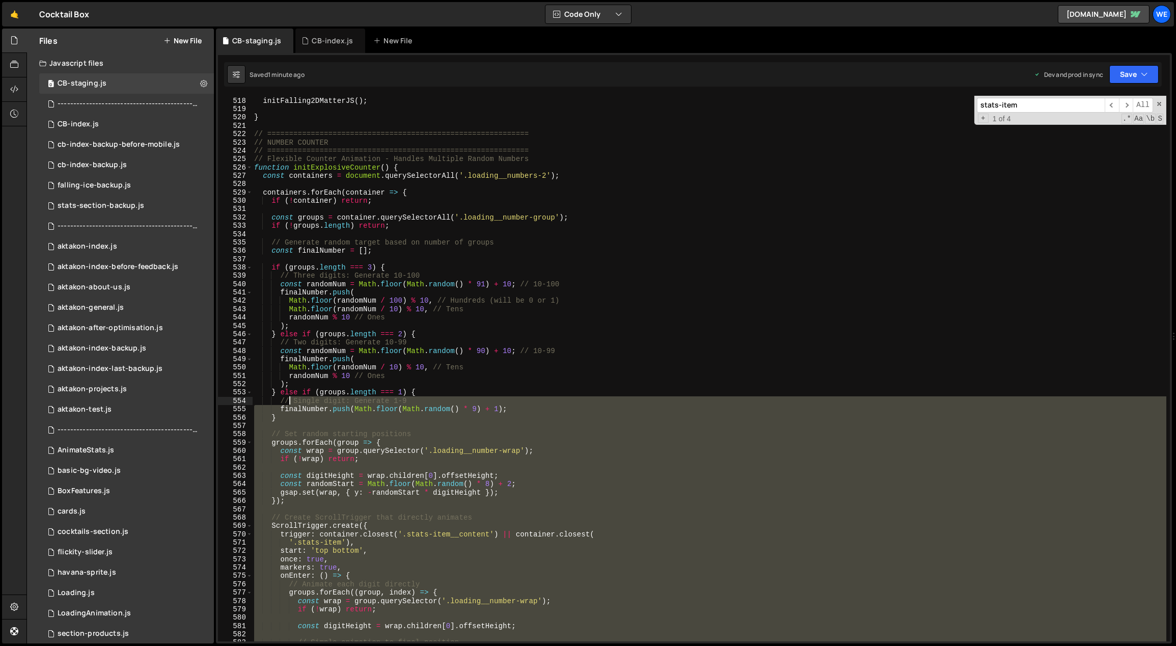
scroll to position [3058, 0]
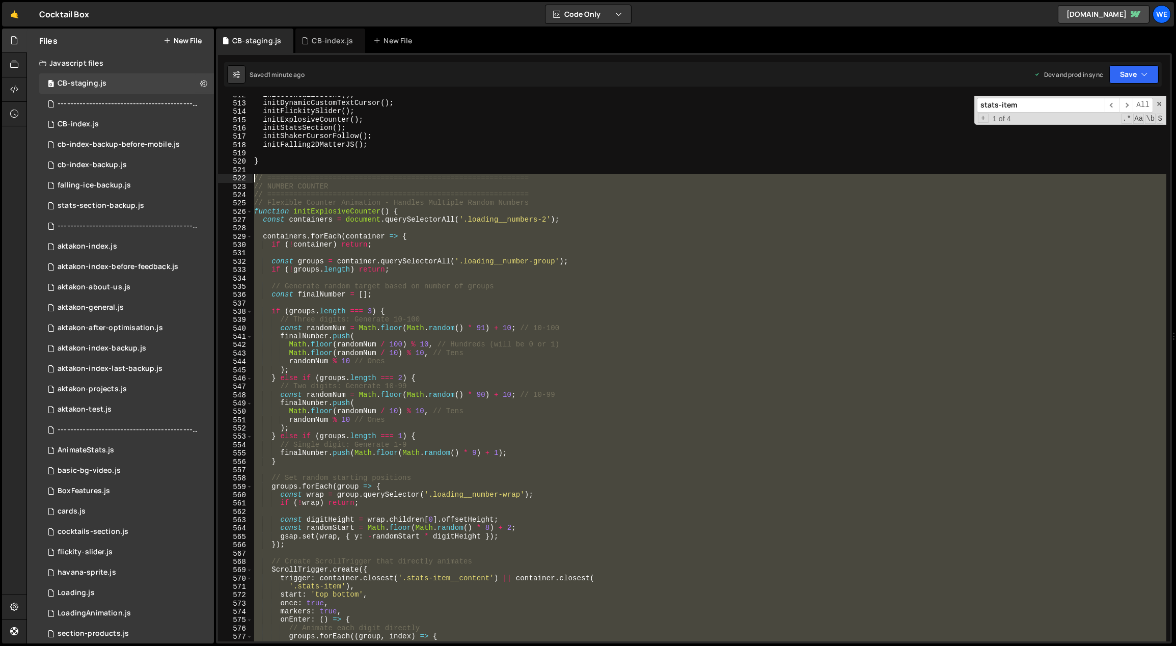
drag, startPoint x: 259, startPoint y: 534, endPoint x: 252, endPoint y: 177, distance: 357.6
click at [252, 177] on div "initCocktailsScene ( ) ; initDynamicCustomTextCursor ( ) ; initFlickitySlider (…" at bounding box center [709, 372] width 915 height 563
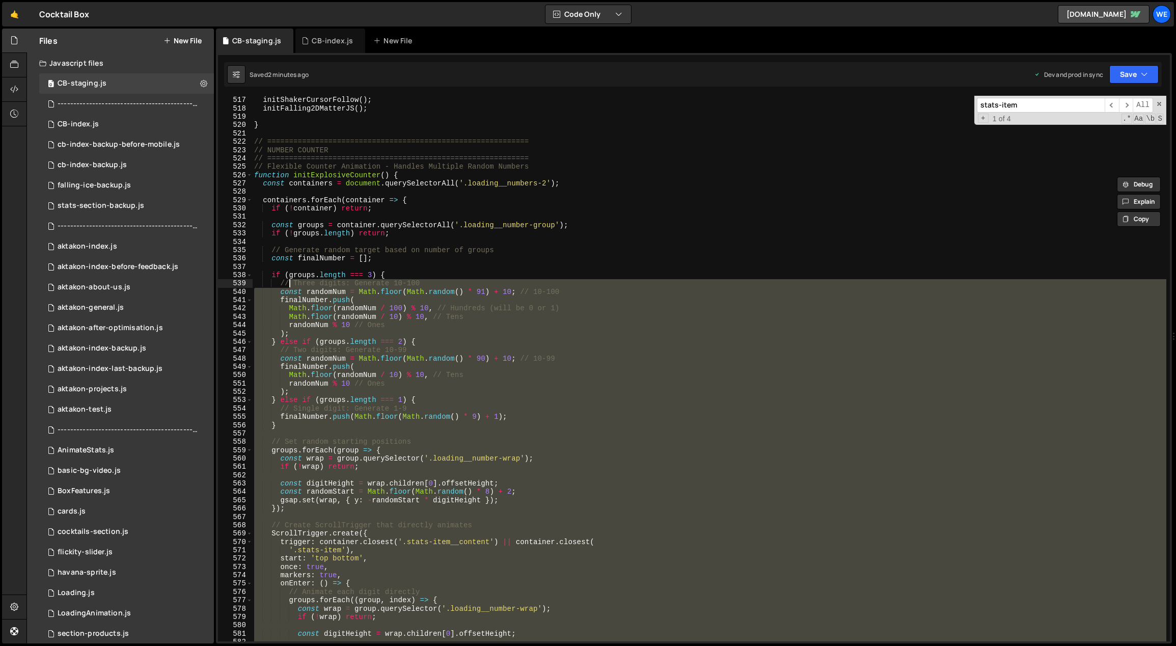
scroll to position [3047, 0]
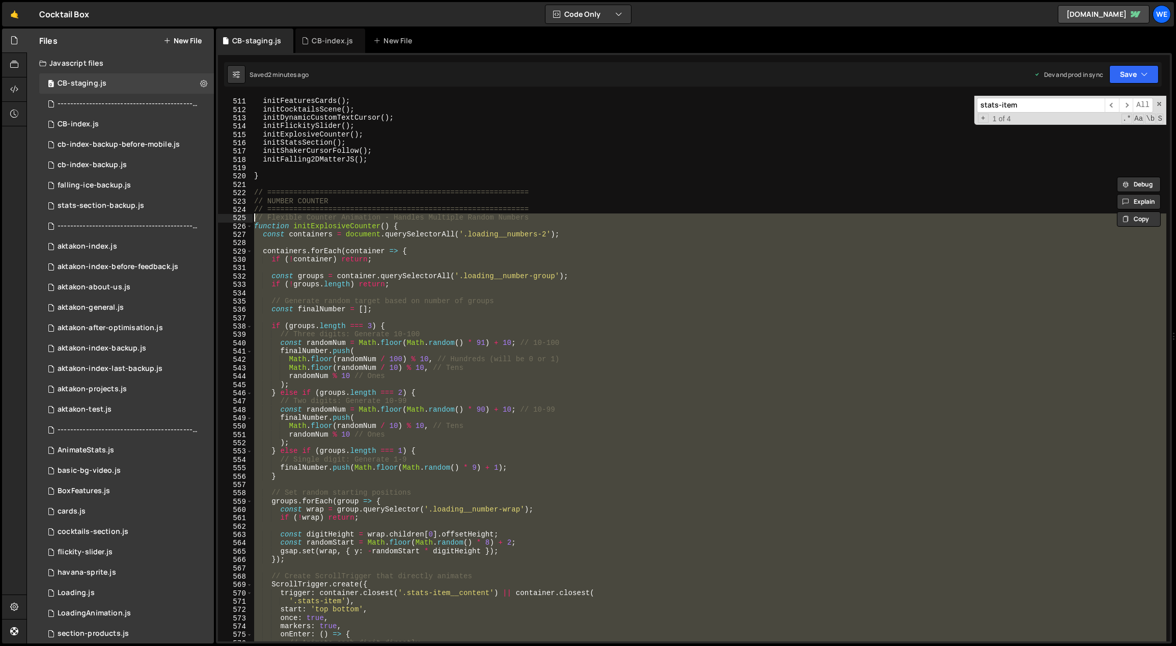
drag, startPoint x: 506, startPoint y: 432, endPoint x: 253, endPoint y: 222, distance: 329.5
click at [253, 222] on div "initFeaturesCards ( ) ; initCocktailsScene ( ) ; initDynamicCustomTextCursor ( …" at bounding box center [709, 370] width 915 height 563
paste textarea "}"
type textarea "}"
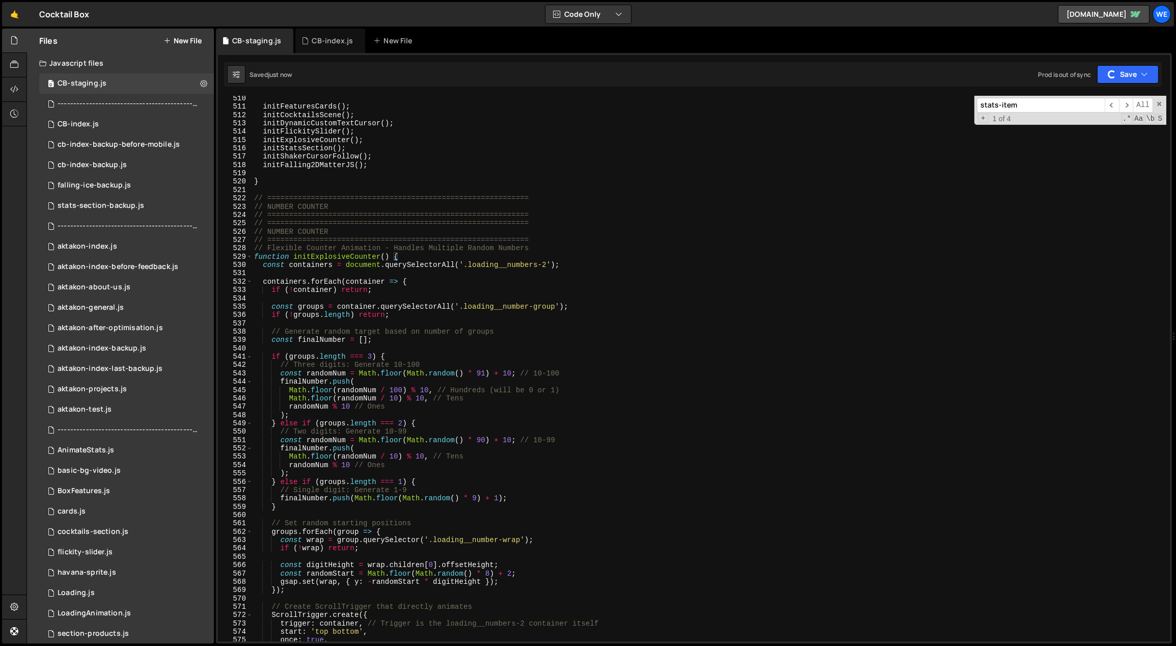
scroll to position [3308, 0]
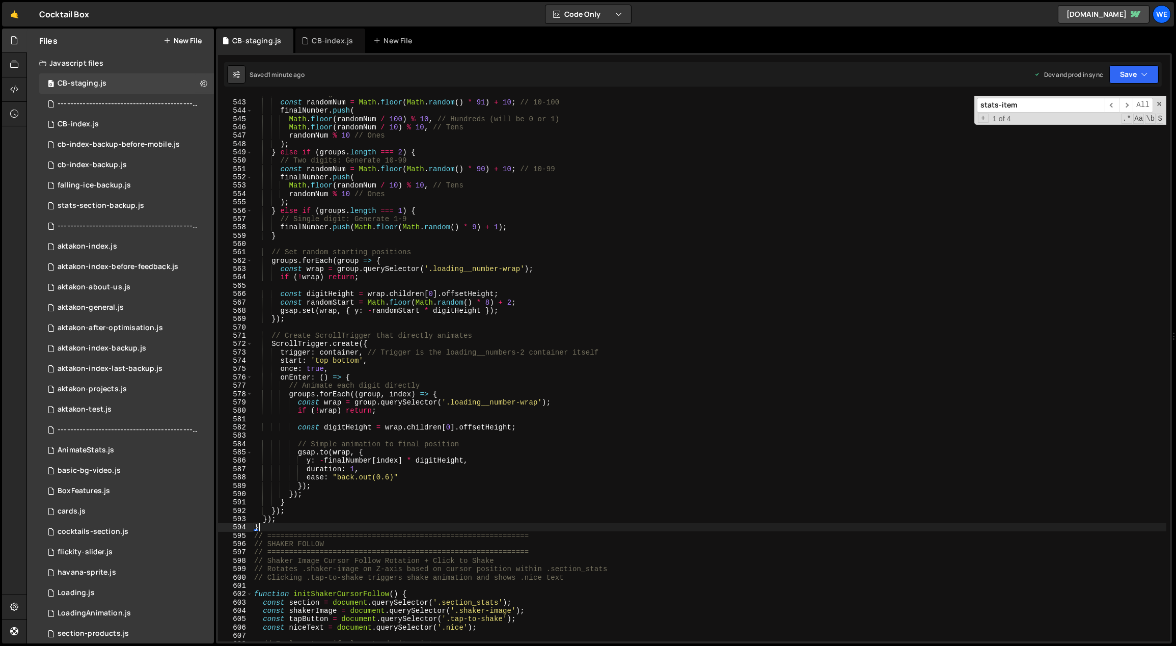
click at [632, 326] on div "// Three digits: Generate 10-100 const randomNum = Math . floor ( Math . random…" at bounding box center [709, 371] width 915 height 563
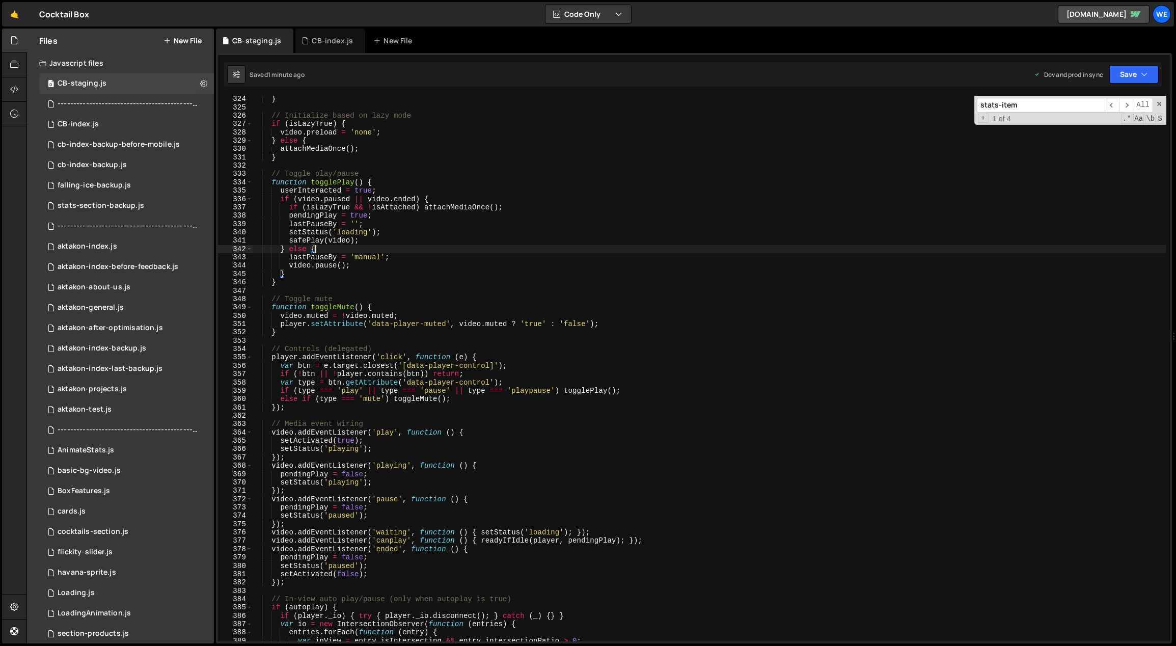
click at [456, 251] on div "} // Initialize based on lazy mode if ( isLazyTrue ) { video . preload = 'none'…" at bounding box center [709, 376] width 915 height 563
type textarea "} else {"
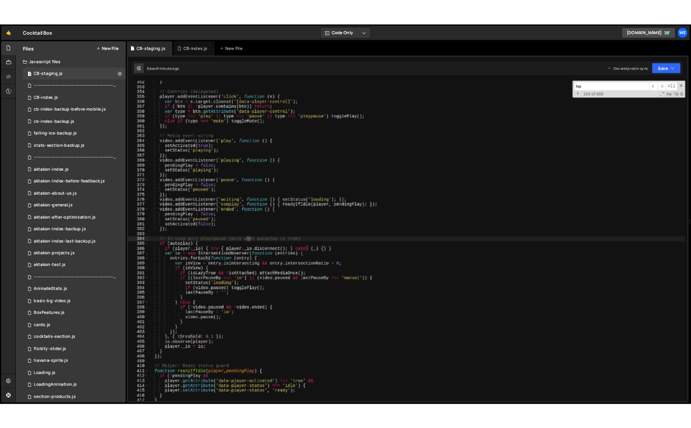
scroll to position [2837, 0]
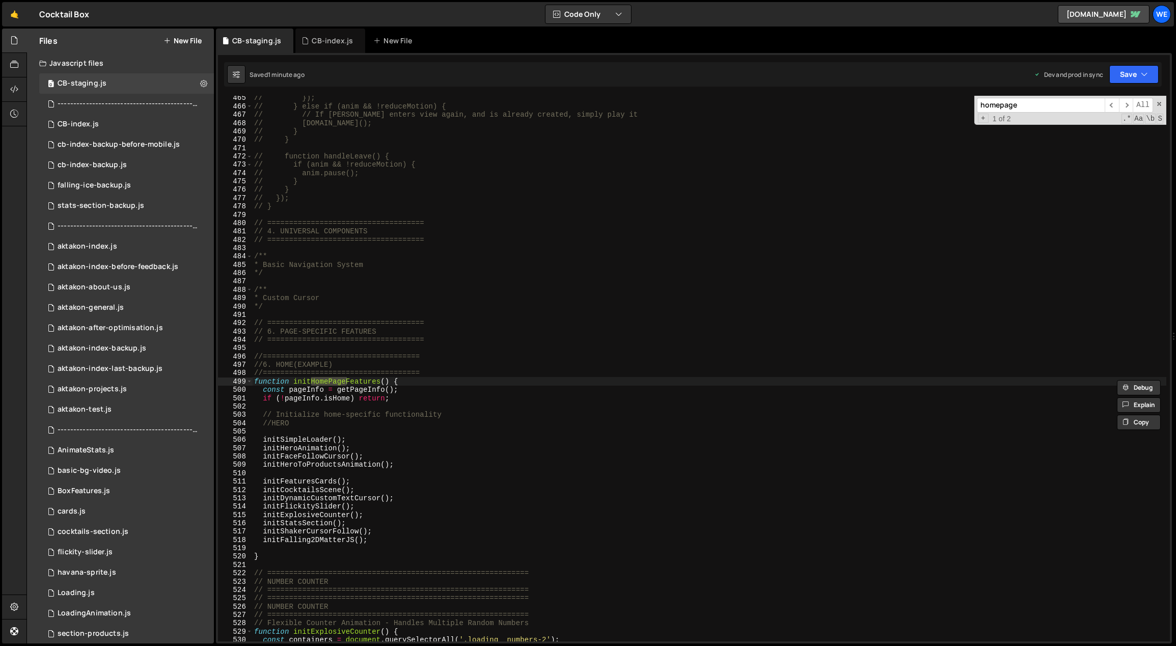
type input "homepage"
click at [370, 514] on div "// }); // } else if (anim && !reduceMotion) { // // If [PERSON_NAME] enters vie…" at bounding box center [709, 375] width 915 height 563
type textarea "// initExplosiveCounter();"
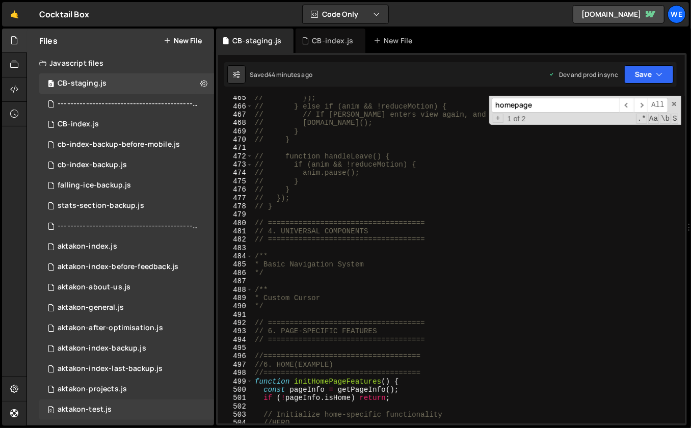
scroll to position [2829, 0]
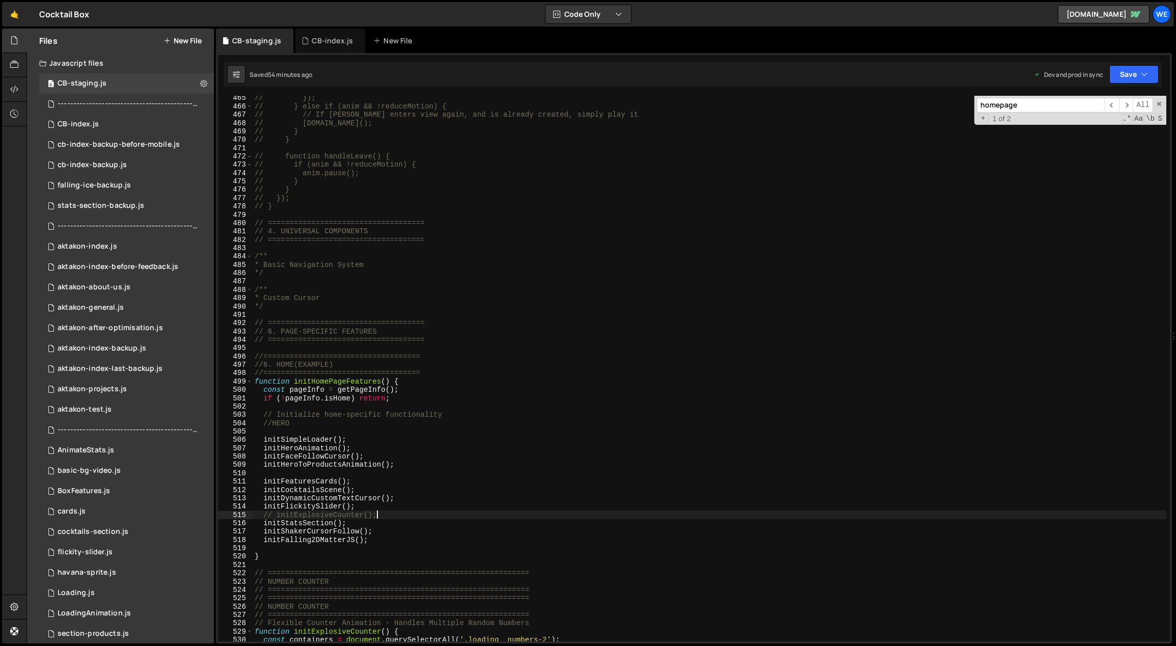
scroll to position [2837, 0]
